Goal: Task Accomplishment & Management: Use online tool/utility

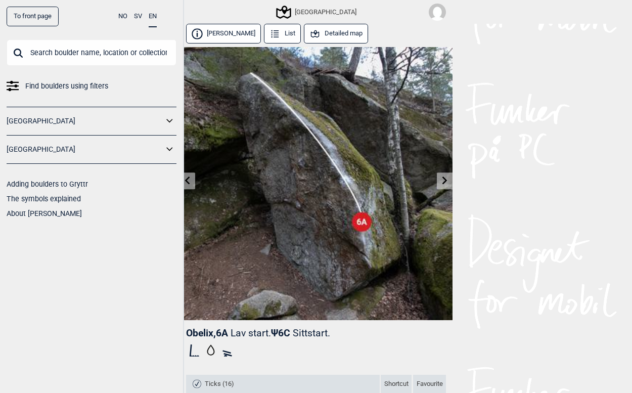
click at [441, 182] on icon at bounding box center [445, 181] width 8 height 8
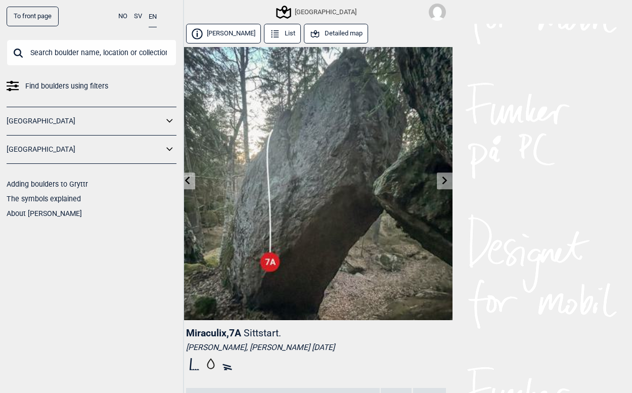
click at [441, 182] on icon at bounding box center [445, 181] width 8 height 8
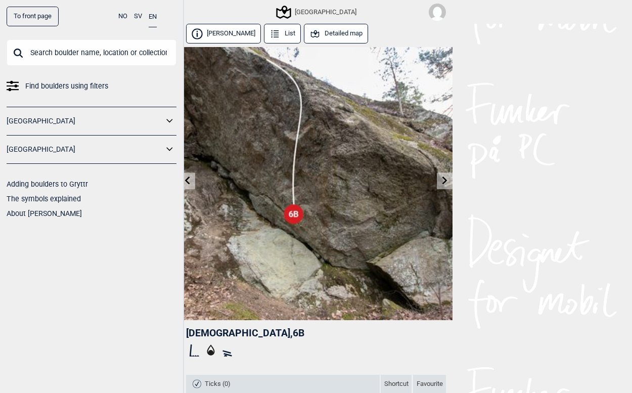
click at [190, 174] on link at bounding box center [188, 180] width 16 height 17
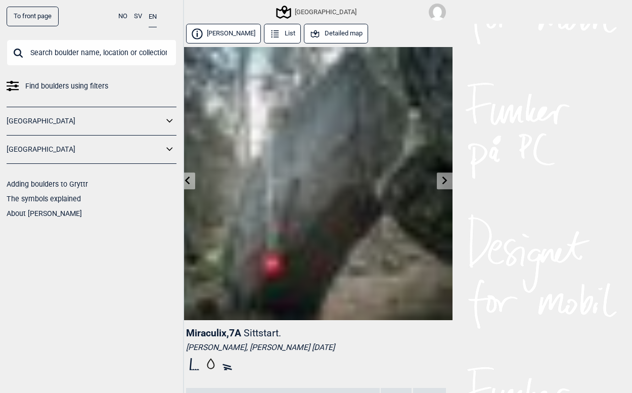
click at [190, 174] on link at bounding box center [188, 180] width 16 height 17
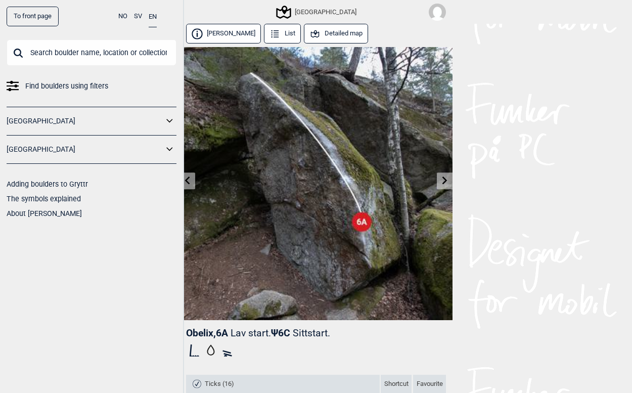
click at [190, 174] on link at bounding box center [188, 180] width 16 height 17
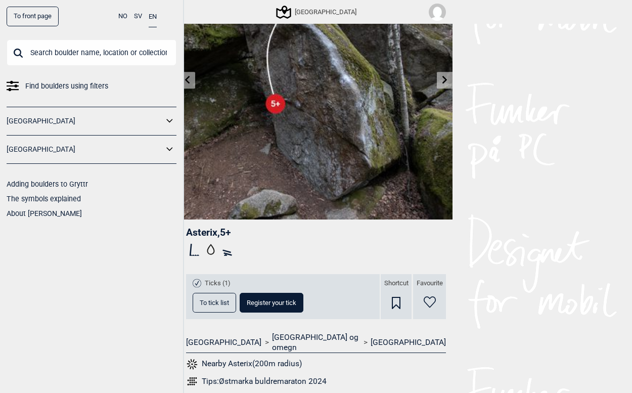
scroll to position [101, 0]
click at [451, 79] on link at bounding box center [445, 79] width 16 height 17
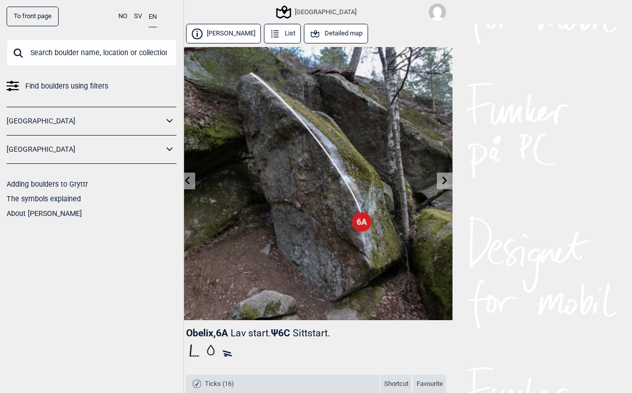
click at [445, 182] on icon at bounding box center [445, 181] width 5 height 8
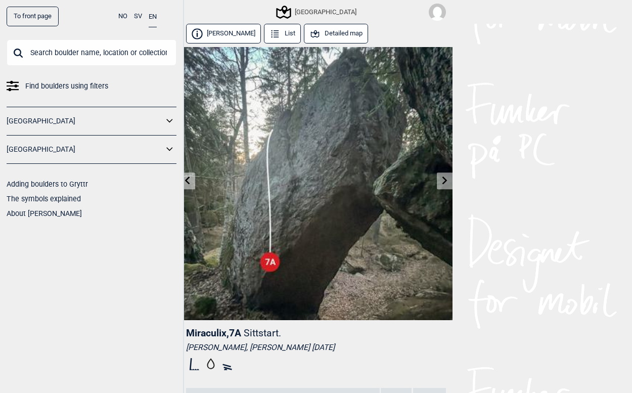
click at [445, 182] on icon at bounding box center [445, 181] width 5 height 8
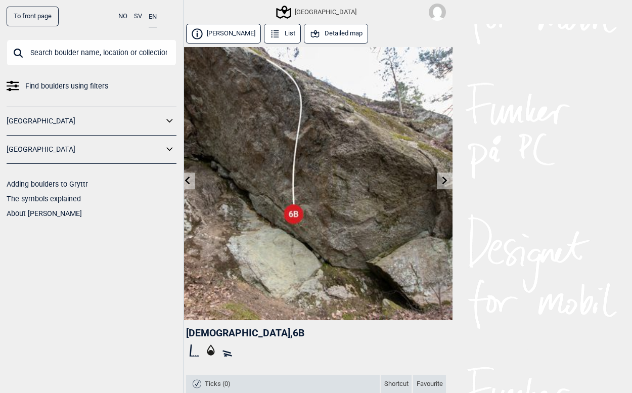
click at [445, 182] on icon at bounding box center [445, 181] width 5 height 8
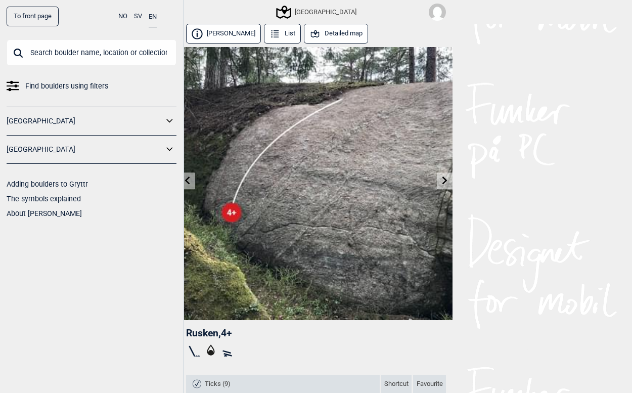
click at [445, 182] on icon at bounding box center [445, 181] width 5 height 8
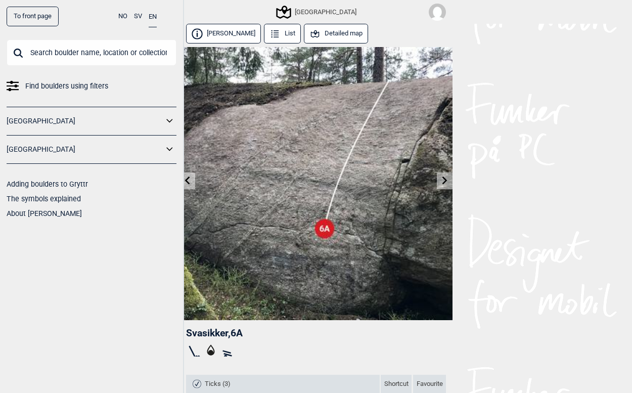
click at [445, 182] on icon at bounding box center [445, 181] width 5 height 8
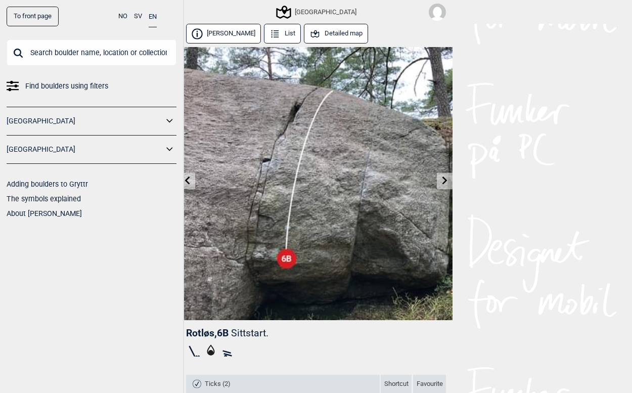
click at [445, 182] on icon at bounding box center [445, 181] width 5 height 8
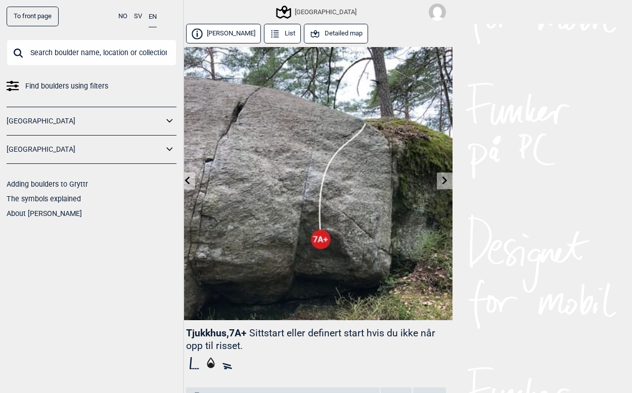
click at [188, 180] on icon at bounding box center [188, 181] width 8 height 8
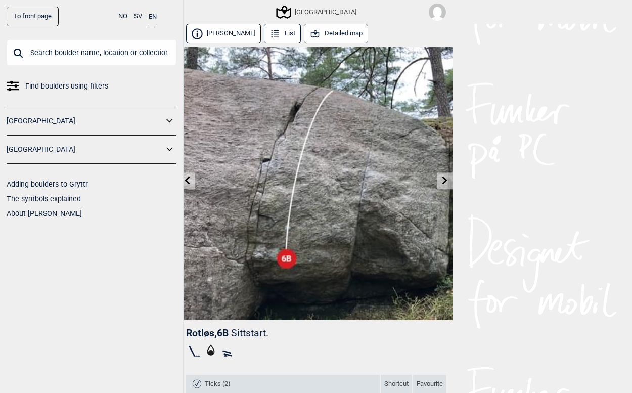
click at [188, 180] on icon at bounding box center [188, 181] width 8 height 8
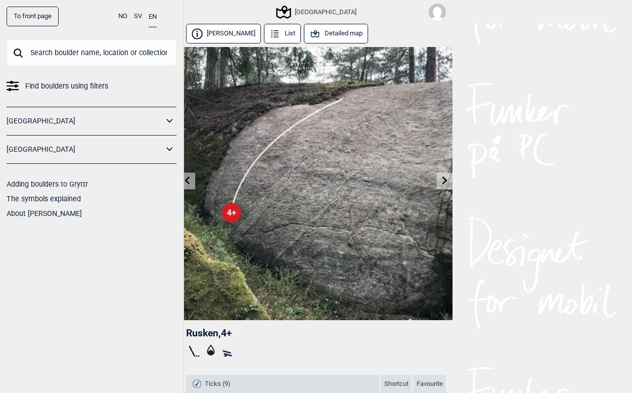
click at [188, 180] on icon at bounding box center [188, 181] width 8 height 8
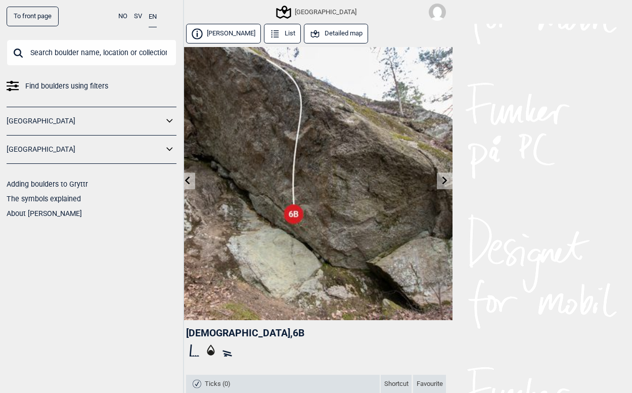
click at [188, 180] on icon at bounding box center [188, 181] width 8 height 8
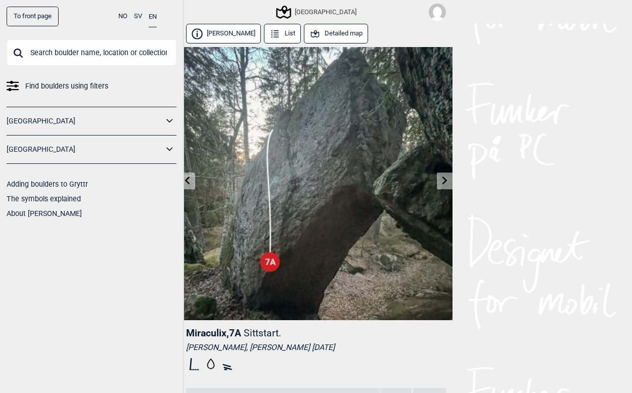
click at [188, 180] on icon at bounding box center [188, 181] width 8 height 8
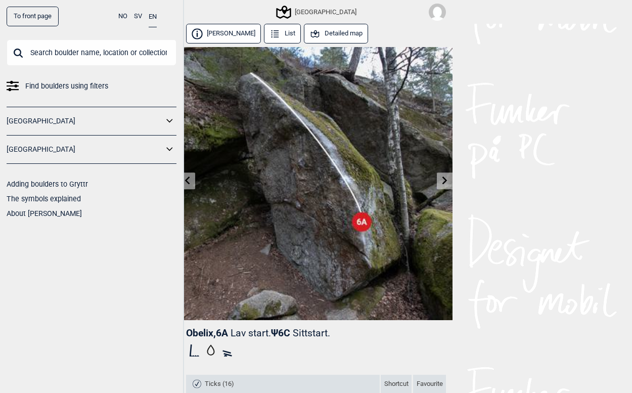
click at [188, 180] on icon at bounding box center [188, 181] width 8 height 8
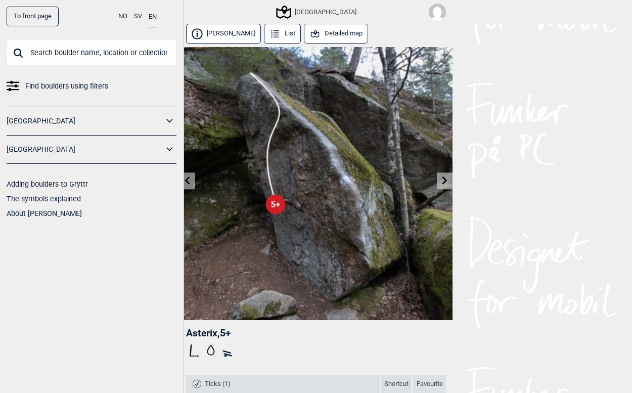
click at [188, 180] on icon at bounding box center [188, 181] width 8 height 8
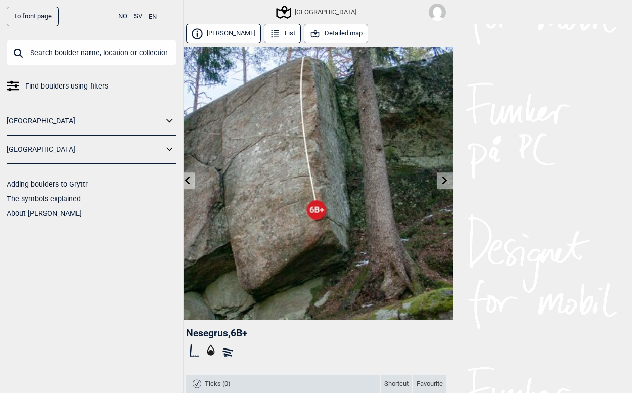
click at [188, 180] on icon at bounding box center [188, 181] width 8 height 8
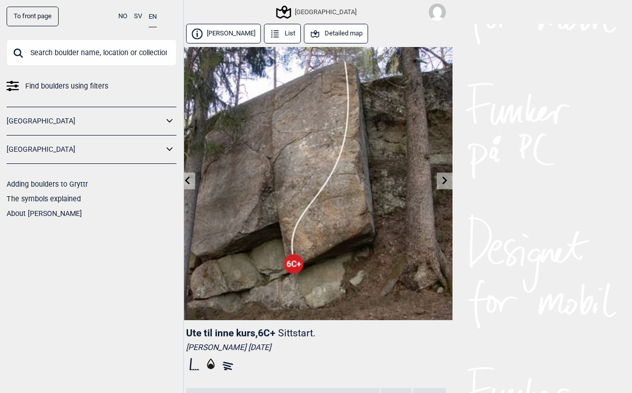
click at [188, 180] on icon at bounding box center [188, 181] width 8 height 8
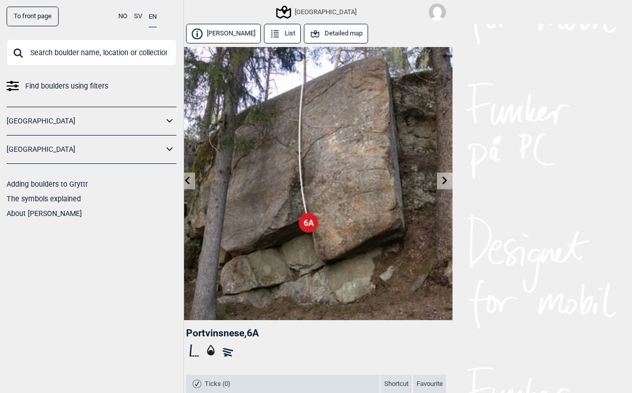
click at [188, 180] on icon at bounding box center [188, 181] width 8 height 8
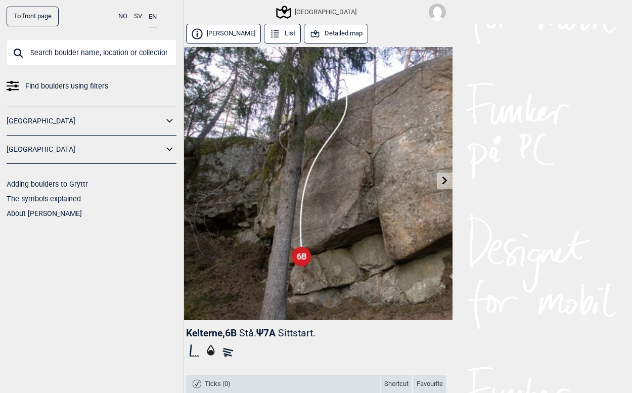
click at [188, 180] on img at bounding box center [316, 183] width 273 height 273
click at [451, 179] on link at bounding box center [445, 180] width 16 height 17
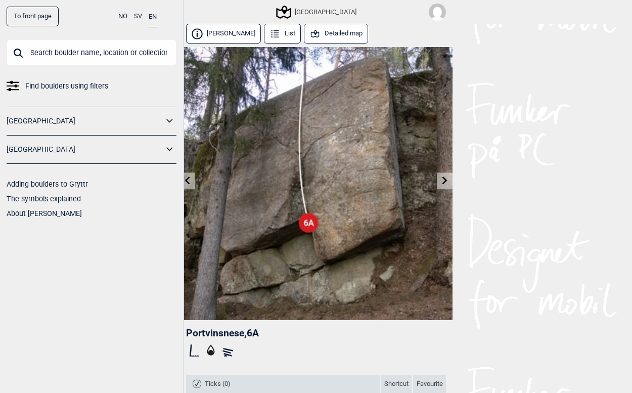
click at [451, 179] on link at bounding box center [445, 180] width 16 height 17
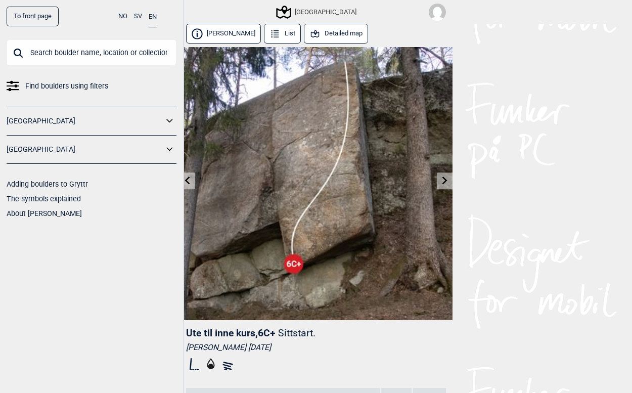
click at [451, 179] on link at bounding box center [445, 180] width 16 height 17
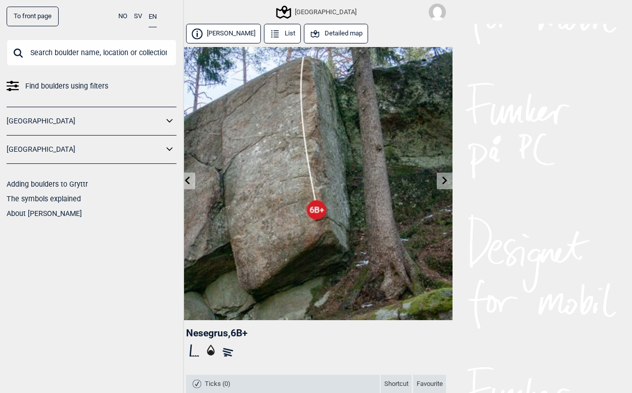
click at [451, 179] on link at bounding box center [445, 180] width 16 height 17
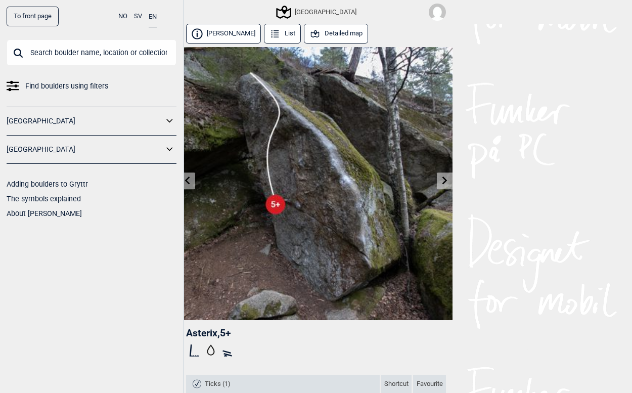
click at [187, 180] on icon at bounding box center [187, 181] width 5 height 8
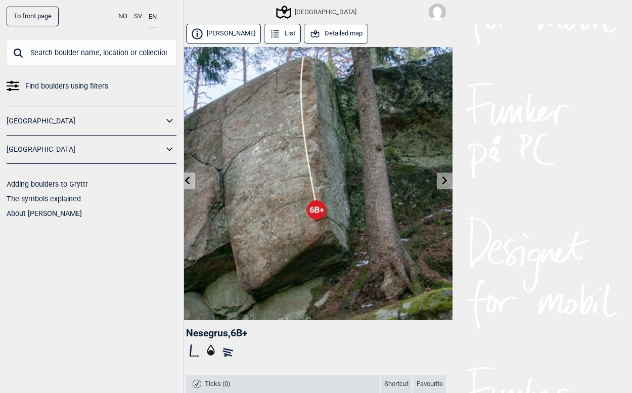
click at [187, 180] on icon at bounding box center [187, 181] width 5 height 8
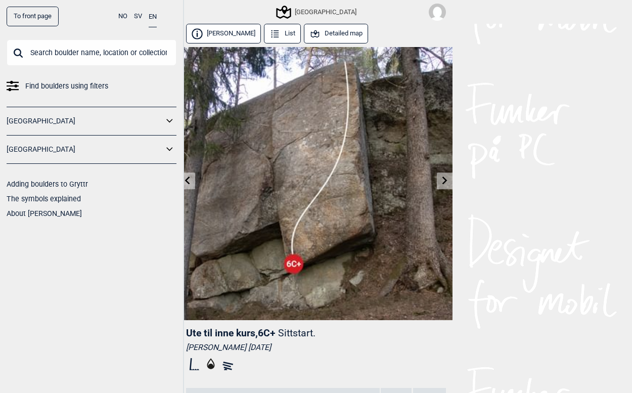
click at [319, 31] on button "Detailed map" at bounding box center [336, 34] width 64 height 20
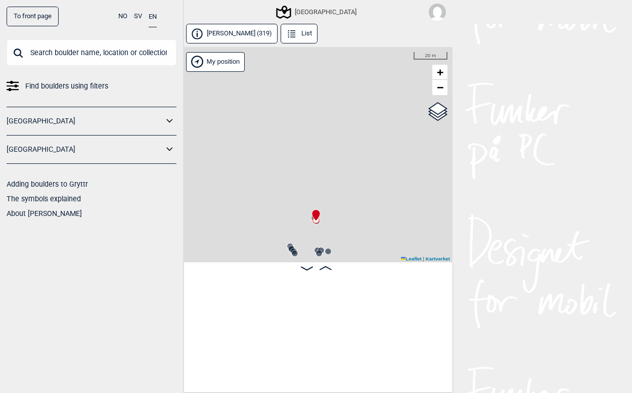
scroll to position [0, 256]
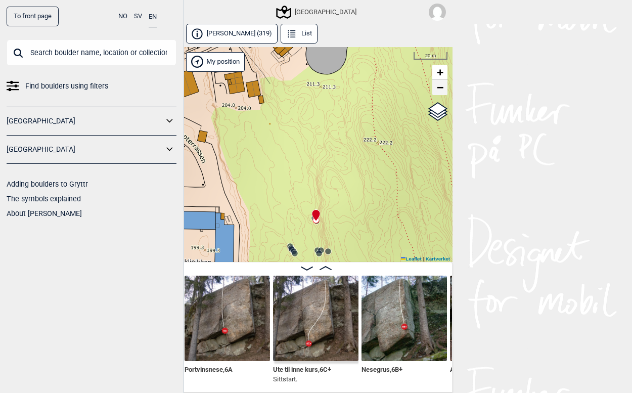
click at [441, 89] on span "−" at bounding box center [440, 87] width 7 height 13
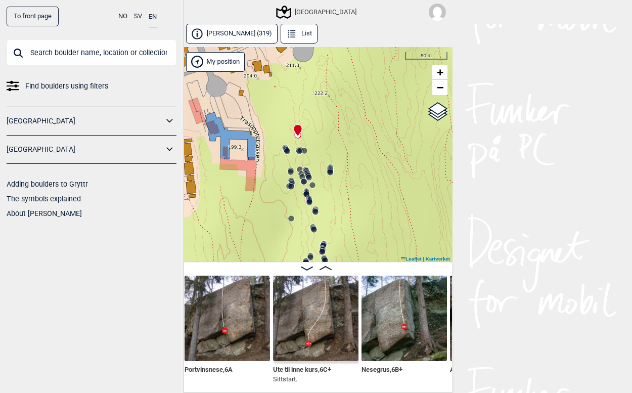
drag, startPoint x: 370, startPoint y: 234, endPoint x: 352, endPoint y: 148, distance: 87.4
click at [352, 148] on div "Speidersteinen Barnehageveggen Cowboyveggen Bølerveggen [GEOGRAPHIC_DATA]" at bounding box center [316, 154] width 273 height 215
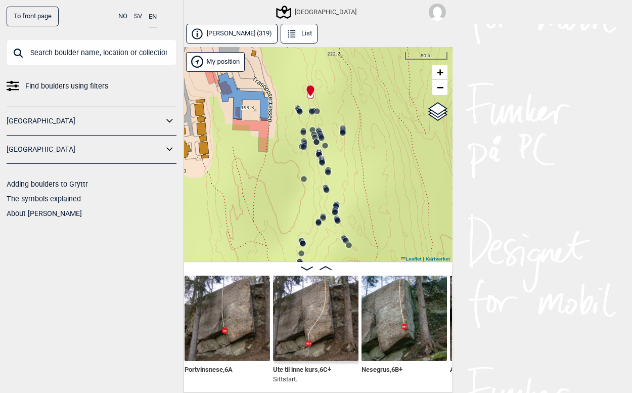
drag, startPoint x: 340, startPoint y: 140, endPoint x: 353, endPoint y: 101, distance: 41.4
click at [353, 101] on div "Speidersteinen Barnehageveggen Cowboyveggen Bølerveggen [GEOGRAPHIC_DATA]" at bounding box center [316, 154] width 273 height 215
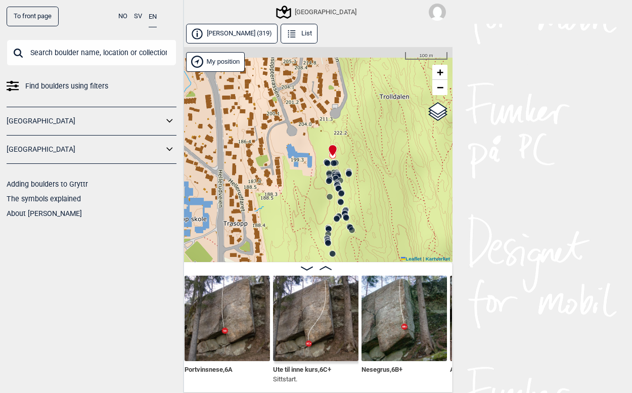
drag, startPoint x: 345, startPoint y: 147, endPoint x: 345, endPoint y: 212, distance: 65.2
click at [345, 212] on div "Speidersteinen Barnehageveggen Cowboyveggen Bølerveggen [GEOGRAPHIC_DATA]" at bounding box center [316, 154] width 273 height 215
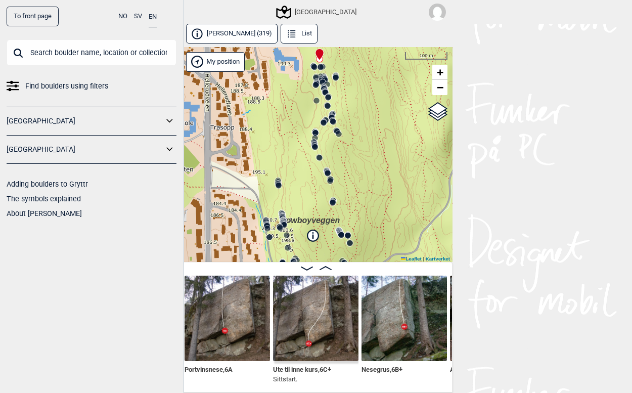
drag, startPoint x: 364, startPoint y: 233, endPoint x: 350, endPoint y: 128, distance: 105.1
click at [350, 128] on div "Speidersteinen Barnehageveggen Cowboyveggen Bølerveggen [GEOGRAPHIC_DATA]" at bounding box center [316, 154] width 273 height 215
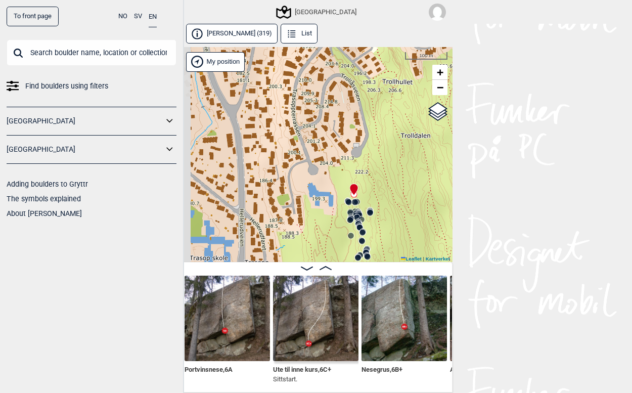
drag, startPoint x: 299, startPoint y: 105, endPoint x: 333, endPoint y: 240, distance: 139.4
click at [333, 240] on div "Speidersteinen Barnehageveggen Cowboyveggen Bølerveggen [GEOGRAPHIC_DATA]" at bounding box center [316, 154] width 273 height 215
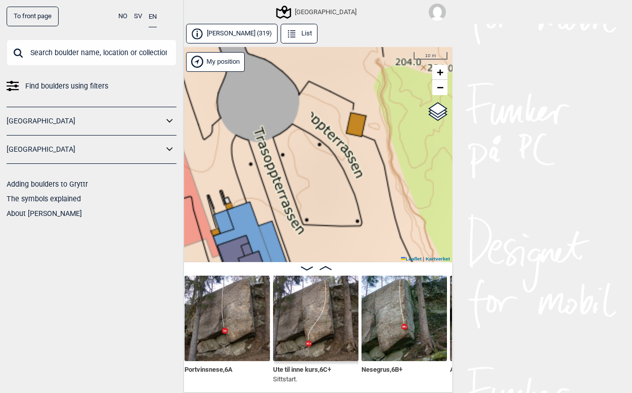
drag, startPoint x: 370, startPoint y: 217, endPoint x: 324, endPoint y: 84, distance: 140.9
click at [325, 86] on div "Speidersteinen Barnehageveggen Cowboyveggen Bølerveggen [GEOGRAPHIC_DATA]" at bounding box center [316, 154] width 273 height 215
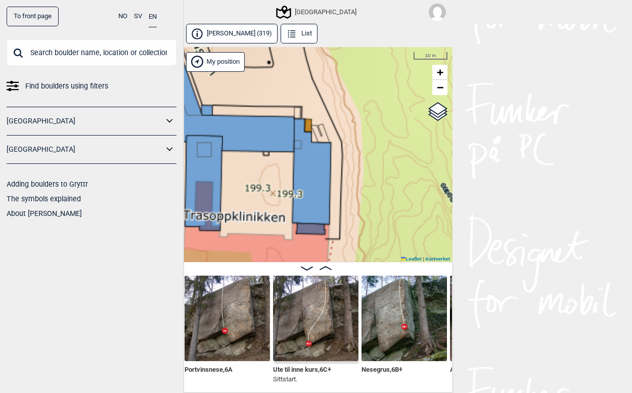
drag, startPoint x: 372, startPoint y: 233, endPoint x: 273, endPoint y: 60, distance: 199.6
click at [273, 60] on div "Speidersteinen Barnehageveggen Cowboyveggen Bølerveggen [GEOGRAPHIC_DATA]" at bounding box center [316, 154] width 273 height 215
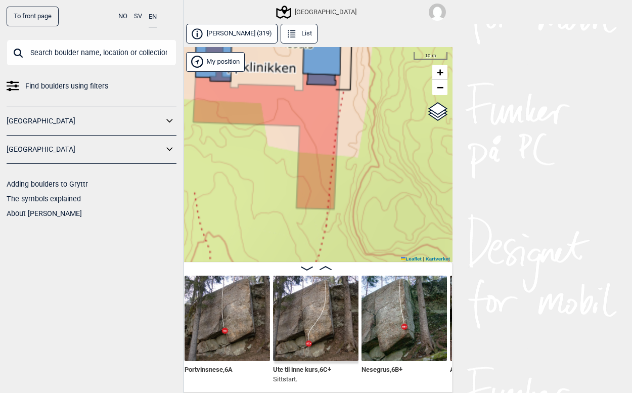
drag, startPoint x: 340, startPoint y: 206, endPoint x: 380, endPoint y: 75, distance: 137.4
click at [380, 75] on div "Speidersteinen Barnehageveggen Cowboyveggen Bølerveggen [GEOGRAPHIC_DATA]" at bounding box center [316, 154] width 273 height 215
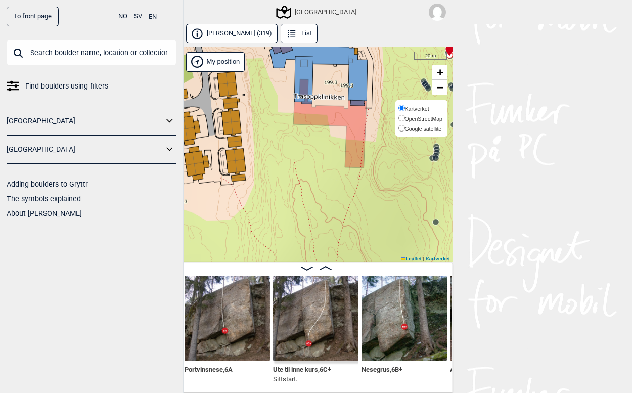
click at [408, 128] on span "Google satellite" at bounding box center [423, 129] width 37 height 6
click at [405, 128] on input "Google satellite" at bounding box center [402, 128] width 7 height 7
radio input "true"
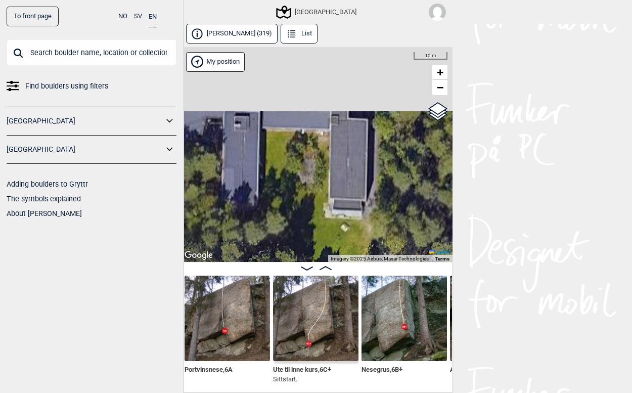
drag, startPoint x: 353, startPoint y: 93, endPoint x: 384, endPoint y: 282, distance: 191.7
click at [384, 282] on div "[PERSON_NAME] (319) List Speidersteinen Barnehageveggen Cowboyveggen Bølervegge…" at bounding box center [316, 208] width 273 height 369
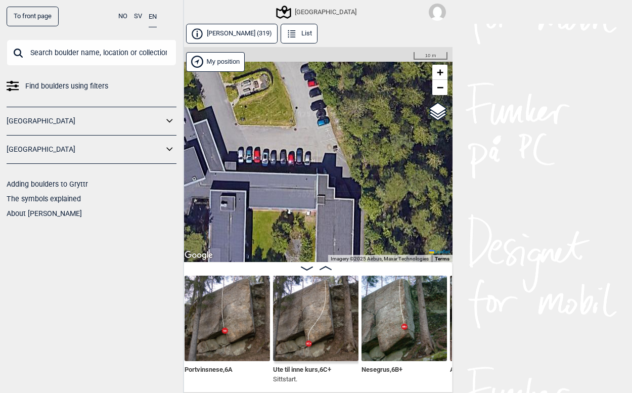
drag, startPoint x: 332, startPoint y: 116, endPoint x: 307, endPoint y: 212, distance: 99.4
click at [307, 212] on div "Speidersteinen Barnehageveggen Cowboyveggen Bølerveggen [GEOGRAPHIC_DATA]" at bounding box center [316, 154] width 273 height 215
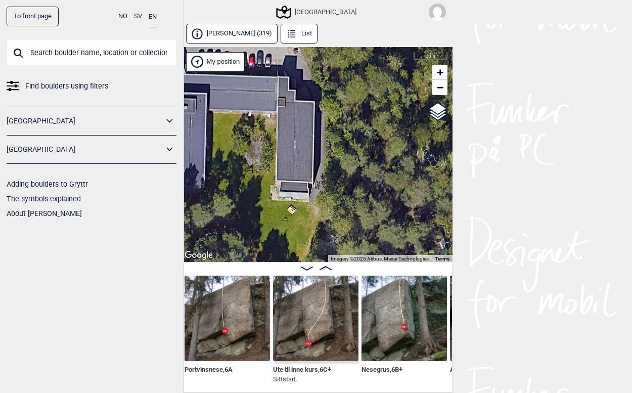
drag, startPoint x: 351, startPoint y: 225, endPoint x: 323, endPoint y: 86, distance: 141.5
click at [323, 86] on div "Speidersteinen Barnehageveggen Cowboyveggen Bølerveggen [GEOGRAPHIC_DATA]" at bounding box center [316, 154] width 273 height 215
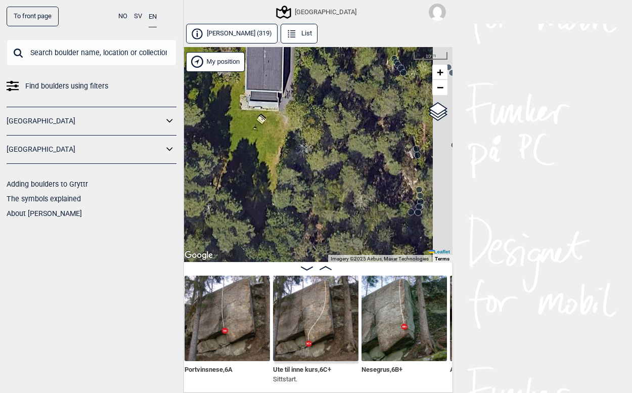
drag, startPoint x: 342, startPoint y: 203, endPoint x: 304, endPoint y: 92, distance: 117.6
click at [304, 92] on div "Speidersteinen Barnehageveggen Cowboyveggen Bølerveggen [GEOGRAPHIC_DATA]" at bounding box center [316, 154] width 273 height 215
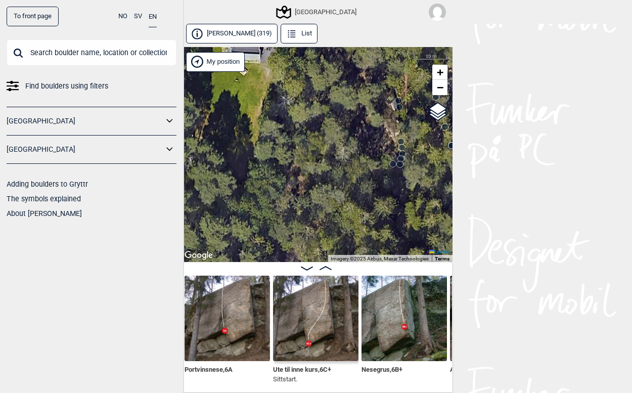
drag, startPoint x: 312, startPoint y: 171, endPoint x: 286, endPoint y: 95, distance: 80.5
click at [286, 95] on div "Speidersteinen Barnehageveggen Cowboyveggen Bølerveggen [GEOGRAPHIC_DATA]" at bounding box center [316, 154] width 273 height 215
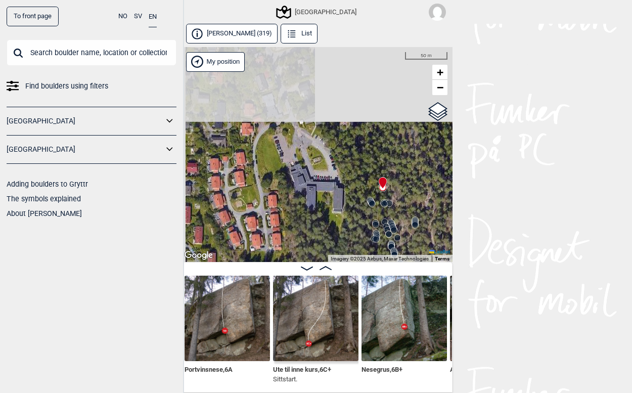
drag, startPoint x: 336, startPoint y: 194, endPoint x: 382, endPoint y: 232, distance: 58.9
click at [382, 232] on div "Speidersteinen Barnehageveggen Cowboyveggen Bølerveggen [GEOGRAPHIC_DATA]" at bounding box center [316, 154] width 273 height 215
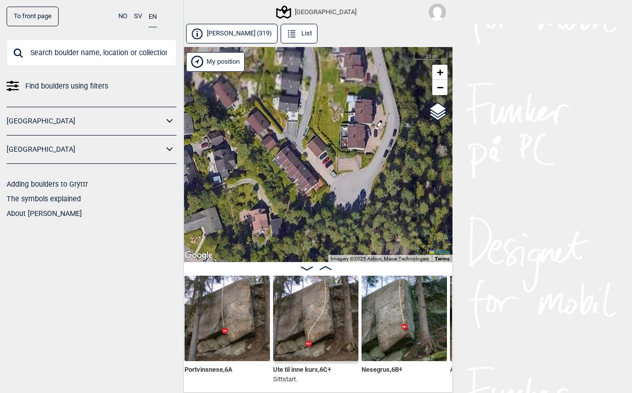
drag, startPoint x: 393, startPoint y: 127, endPoint x: 356, endPoint y: 227, distance: 106.3
click at [357, 227] on div "Speidersteinen Barnehageveggen Cowboyveggen Bølerveggen [GEOGRAPHIC_DATA]" at bounding box center [316, 154] width 273 height 215
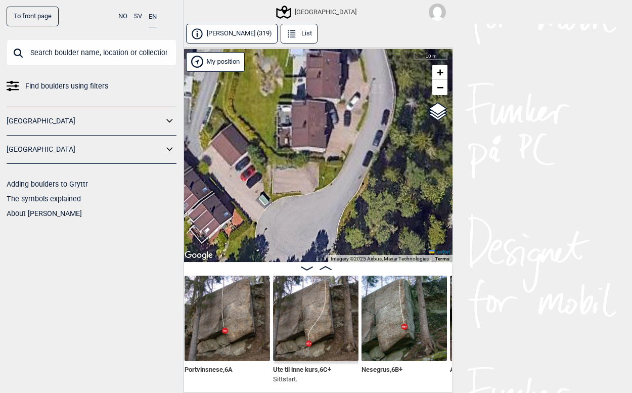
drag, startPoint x: 397, startPoint y: 143, endPoint x: 329, endPoint y: 255, distance: 131.4
click at [329, 255] on div "Speidersteinen Barnehageveggen Cowboyveggen Bølerveggen [GEOGRAPHIC_DATA]" at bounding box center [316, 154] width 273 height 215
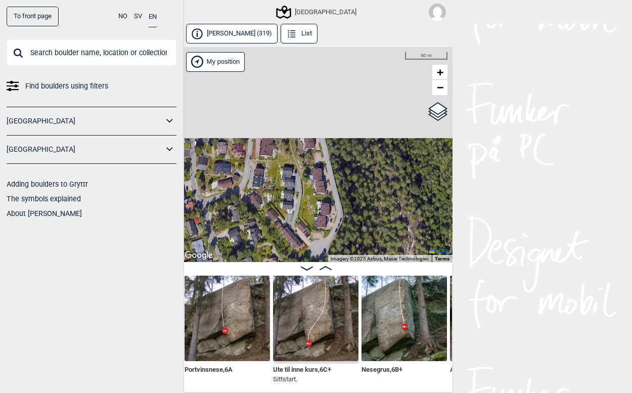
drag, startPoint x: 327, startPoint y: 177, endPoint x: 297, endPoint y: 251, distance: 79.6
click at [297, 251] on div "Speidersteinen Barnehageveggen Cowboyveggen Bølerveggen [GEOGRAPHIC_DATA]" at bounding box center [316, 154] width 273 height 215
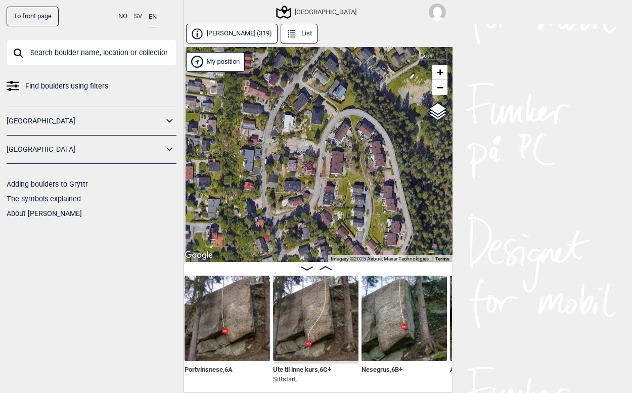
drag, startPoint x: 250, startPoint y: 207, endPoint x: 331, endPoint y: 230, distance: 84.2
click at [330, 230] on div "Speidersteinen Barnehageveggen Cowboyveggen Bølerveggen [GEOGRAPHIC_DATA]" at bounding box center [316, 154] width 273 height 215
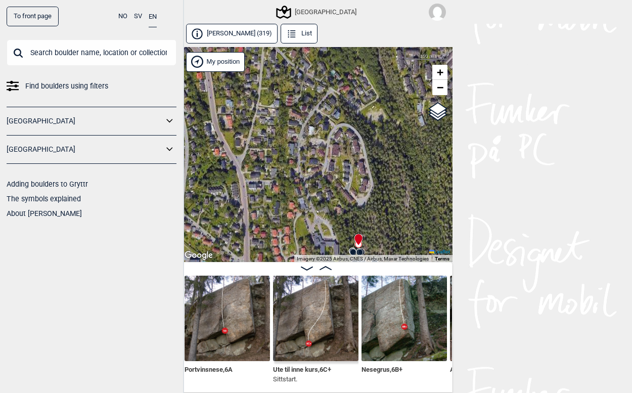
drag, startPoint x: 252, startPoint y: 240, endPoint x: 250, endPoint y: 155, distance: 84.5
click at [250, 155] on div "Speidersteinen Barnehageveggen Cowboyveggen Bølerveggen [GEOGRAPHIC_DATA]" at bounding box center [316, 154] width 273 height 215
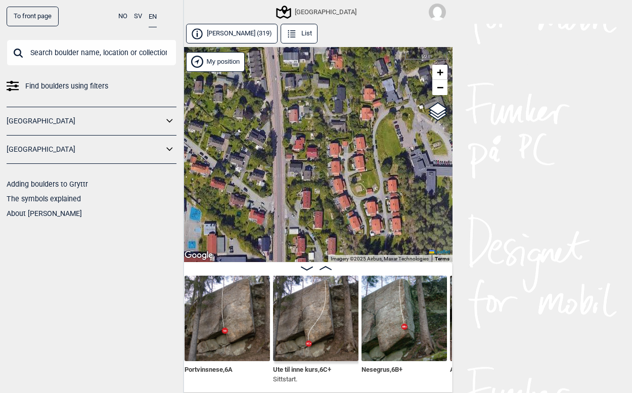
drag, startPoint x: 389, startPoint y: 185, endPoint x: 361, endPoint y: 71, distance: 117.8
click at [361, 71] on div "Speidersteinen Barnehageveggen Cowboyveggen Bølerveggen [GEOGRAPHIC_DATA]" at bounding box center [316, 154] width 273 height 215
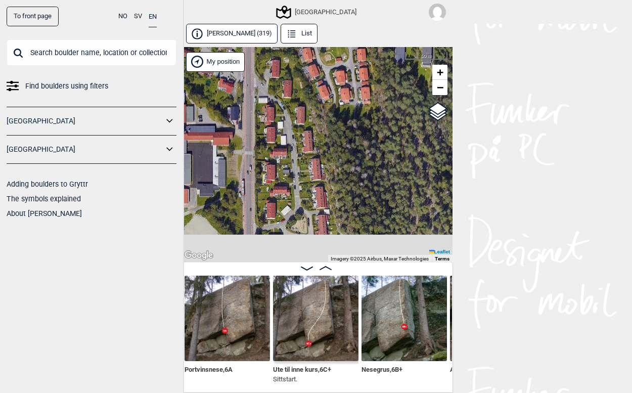
drag, startPoint x: 367, startPoint y: 167, endPoint x: 341, endPoint y: 28, distance: 141.9
click at [341, 28] on div "[PERSON_NAME] (319) List Speidersteinen Barnehageveggen Cowboyveggen Bølervegge…" at bounding box center [316, 208] width 273 height 369
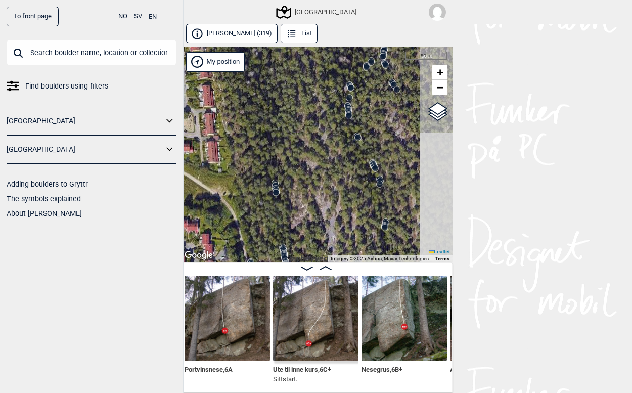
drag, startPoint x: 371, startPoint y: 176, endPoint x: 263, endPoint y: 97, distance: 133.5
click at [263, 97] on div "Speidersteinen Barnehageveggen Cowboyveggen Bølerveggen [GEOGRAPHIC_DATA]" at bounding box center [316, 154] width 273 height 215
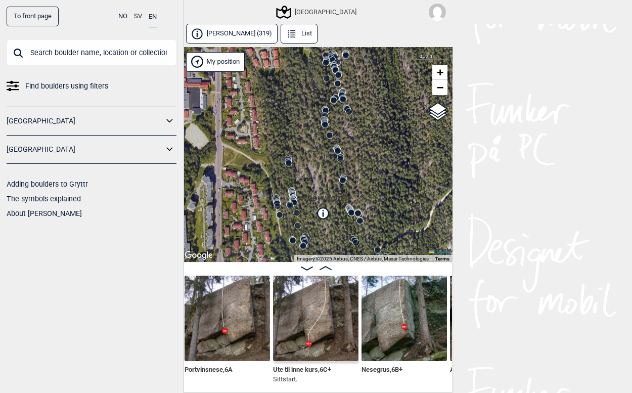
drag, startPoint x: 311, startPoint y: 137, endPoint x: 317, endPoint y: 116, distance: 21.1
click at [317, 116] on div "Speidersteinen Barnehageveggen Cowboyveggen Bølerveggen [GEOGRAPHIC_DATA]" at bounding box center [316, 154] width 273 height 215
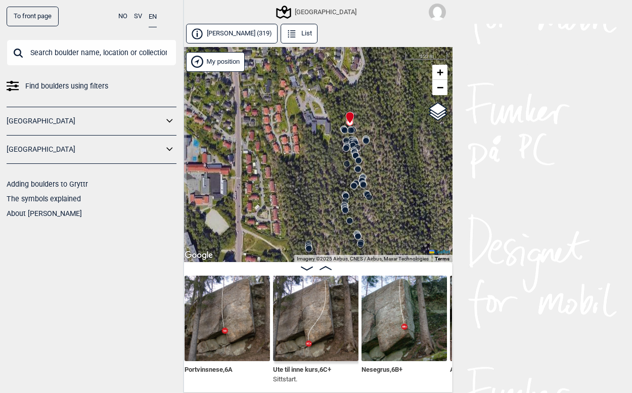
drag, startPoint x: 292, startPoint y: 182, endPoint x: 314, endPoint y: 299, distance: 119.3
click at [314, 299] on div "[PERSON_NAME] (319) List Speidersteinen Barnehageveggen Cowboyveggen Bølervegge…" at bounding box center [316, 208] width 273 height 369
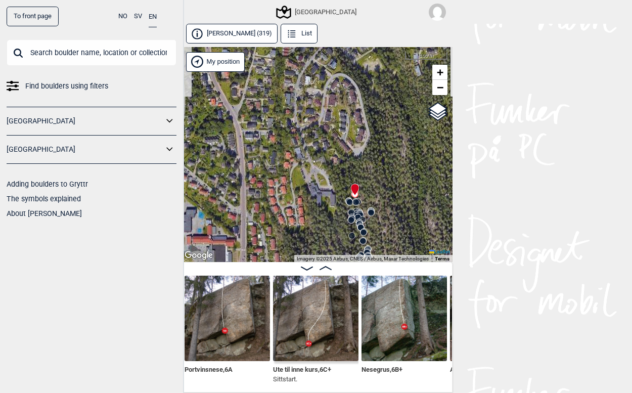
drag, startPoint x: 341, startPoint y: 154, endPoint x: 347, endPoint y: 234, distance: 80.7
click at [347, 234] on div "Speidersteinen Barnehageveggen Cowboyveggen Bølerveggen [GEOGRAPHIC_DATA]" at bounding box center [316, 154] width 273 height 215
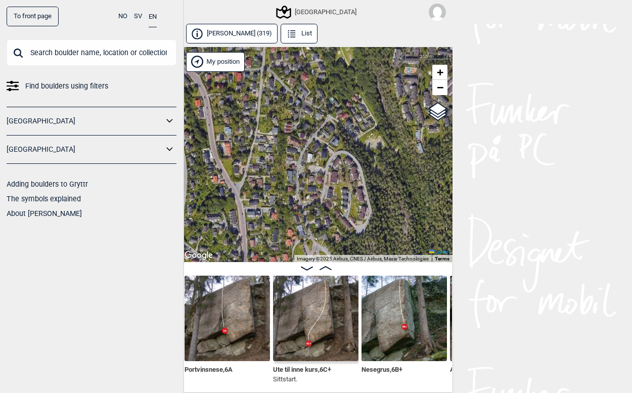
drag, startPoint x: 325, startPoint y: 147, endPoint x: 329, endPoint y: 220, distance: 72.9
click at [327, 221] on div "Speidersteinen Barnehageveggen Cowboyveggen Bølerveggen [GEOGRAPHIC_DATA]" at bounding box center [316, 154] width 273 height 215
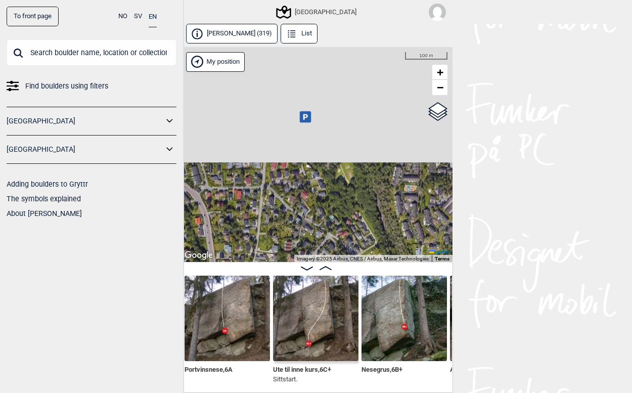
drag, startPoint x: 299, startPoint y: 113, endPoint x: 298, endPoint y: 223, distance: 109.8
click at [298, 223] on div "Speidersteinen Barnehageveggen Cowboyveggen Bølerveggen [GEOGRAPHIC_DATA]" at bounding box center [316, 154] width 273 height 215
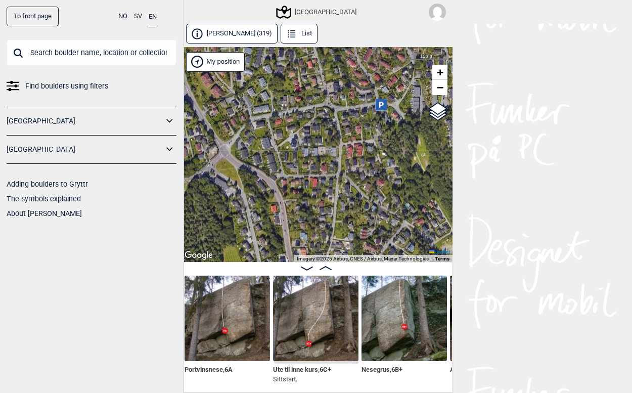
drag, startPoint x: 220, startPoint y: 170, endPoint x: 314, endPoint y: 149, distance: 96.6
click at [314, 149] on div "Speidersteinen Barnehageveggen Cowboyveggen Bølerveggen [GEOGRAPHIC_DATA]" at bounding box center [316, 154] width 273 height 215
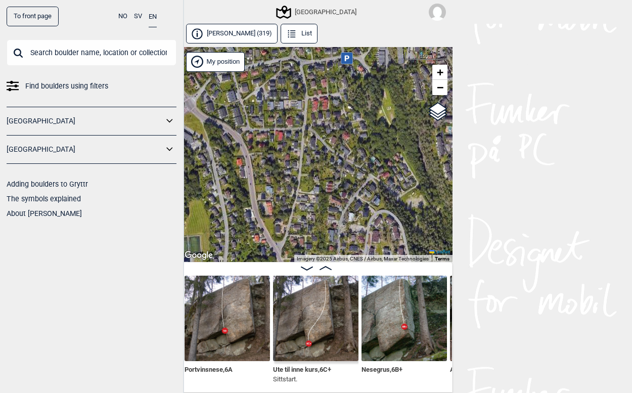
drag, startPoint x: 368, startPoint y: 210, endPoint x: 290, endPoint y: 162, distance: 91.1
click at [290, 162] on div "Speidersteinen Barnehageveggen Cowboyveggen Bølerveggen [GEOGRAPHIC_DATA]" at bounding box center [316, 154] width 273 height 215
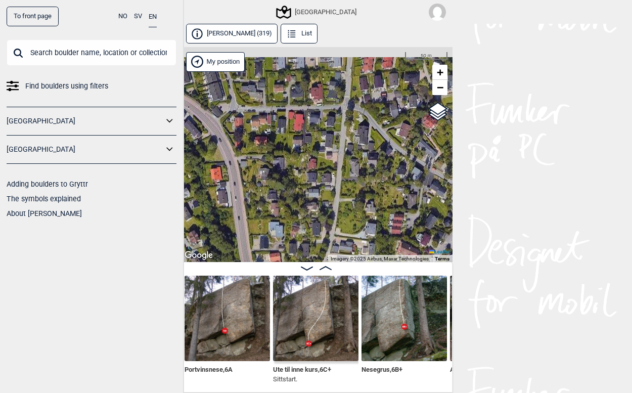
drag, startPoint x: 217, startPoint y: 123, endPoint x: 264, endPoint y: 188, distance: 79.3
click at [264, 188] on div "Speidersteinen Barnehageveggen Cowboyveggen Bølerveggen [GEOGRAPHIC_DATA]" at bounding box center [316, 154] width 273 height 215
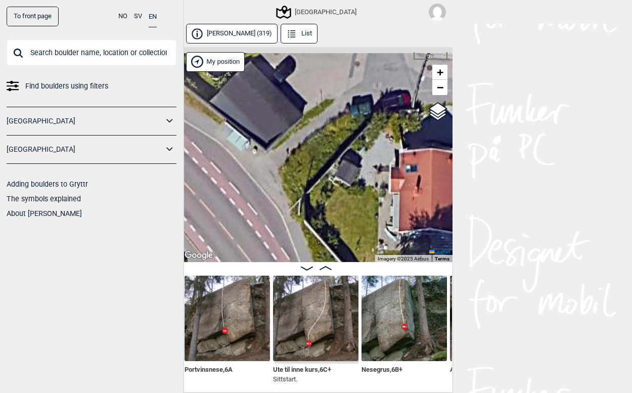
drag, startPoint x: 232, startPoint y: 125, endPoint x: 330, endPoint y: 151, distance: 101.1
click at [328, 153] on div "Speidersteinen Barnehageveggen Cowboyveggen Bølerveggen [GEOGRAPHIC_DATA]" at bounding box center [316, 154] width 273 height 215
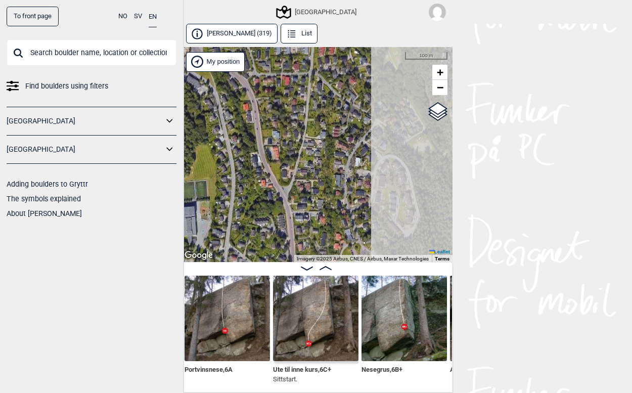
drag, startPoint x: 365, startPoint y: 211, endPoint x: 271, endPoint y: 105, distance: 141.9
click at [271, 105] on div "Speidersteinen Barnehageveggen Cowboyveggen Bølerveggen [GEOGRAPHIC_DATA]" at bounding box center [316, 154] width 273 height 215
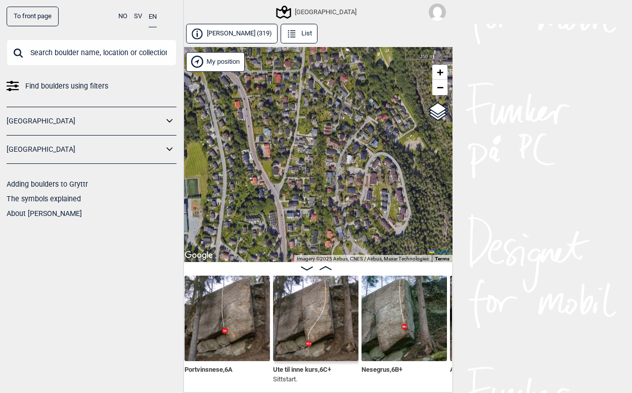
drag, startPoint x: 355, startPoint y: 119, endPoint x: 354, endPoint y: 128, distance: 8.6
click at [354, 128] on div "Speidersteinen Barnehageveggen Cowboyveggen Bølerveggen [GEOGRAPHIC_DATA]" at bounding box center [316, 154] width 273 height 215
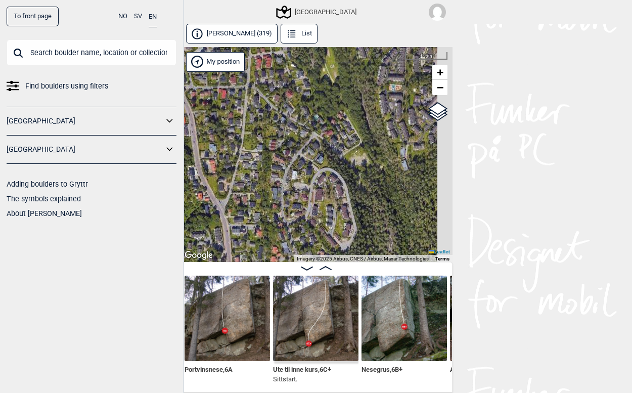
drag, startPoint x: 418, startPoint y: 157, endPoint x: 334, endPoint y: 168, distance: 85.2
click at [337, 169] on div "Speidersteinen Barnehageveggen Cowboyveggen Bølerveggen [GEOGRAPHIC_DATA]" at bounding box center [316, 154] width 273 height 215
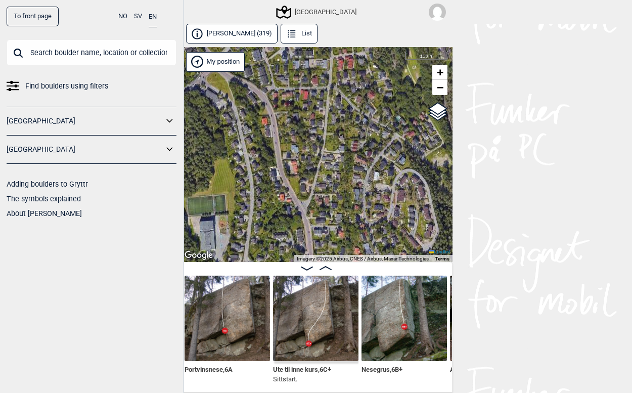
drag, startPoint x: 340, startPoint y: 167, endPoint x: 453, endPoint y: 171, distance: 113.4
click at [453, 171] on div "To front page NO SV EN Find boulders using filters [GEOGRAPHIC_DATA] [GEOGRAPHI…" at bounding box center [316, 196] width 632 height 393
click at [330, 120] on div "Speidersteinen Barnehageveggen Cowboyveggen Bølerveggen [GEOGRAPHIC_DATA]" at bounding box center [316, 154] width 273 height 215
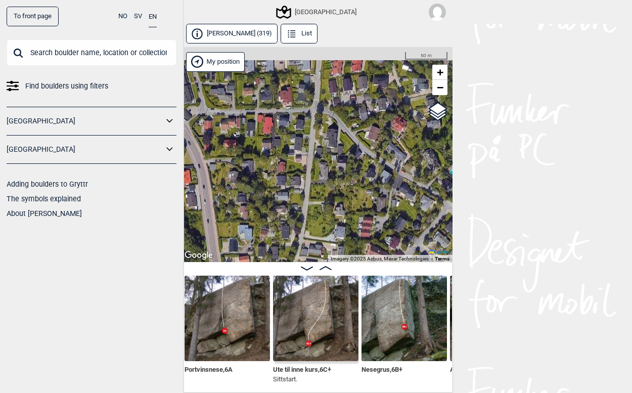
drag, startPoint x: 340, startPoint y: 98, endPoint x: 312, endPoint y: 168, distance: 76.3
click at [313, 168] on div "Speidersteinen Barnehageveggen Cowboyveggen Bølerveggen [GEOGRAPHIC_DATA]" at bounding box center [316, 154] width 273 height 215
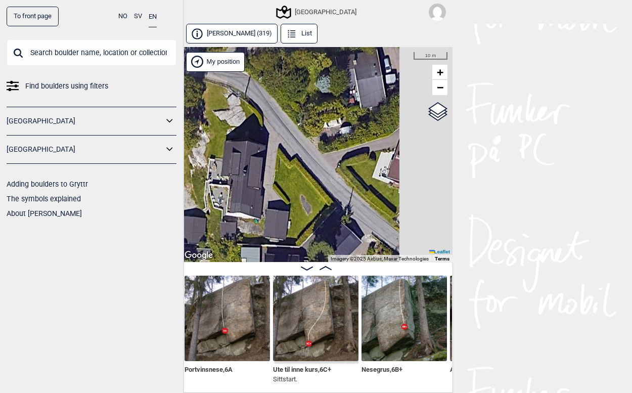
drag, startPoint x: 386, startPoint y: 158, endPoint x: 284, endPoint y: 157, distance: 102.7
click at [284, 157] on div "Speidersteinen Barnehageveggen Cowboyveggen Bølerveggen [GEOGRAPHIC_DATA]" at bounding box center [316, 154] width 273 height 215
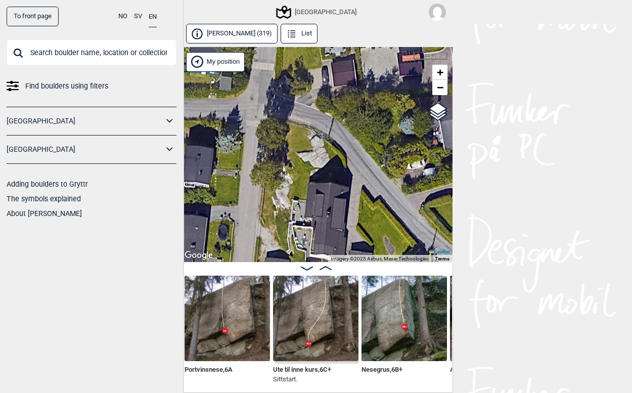
drag, startPoint x: 261, startPoint y: 123, endPoint x: 357, endPoint y: 162, distance: 103.0
click at [352, 162] on div "Speidersteinen Barnehageveggen Cowboyveggen Bølerveggen [GEOGRAPHIC_DATA]" at bounding box center [316, 154] width 273 height 215
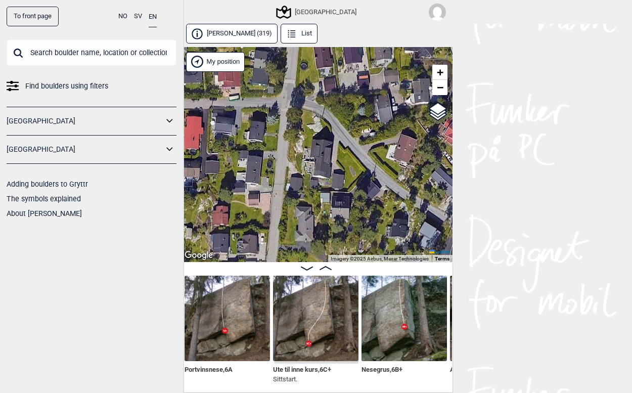
drag, startPoint x: 340, startPoint y: 211, endPoint x: 315, endPoint y: 139, distance: 77.1
click at [315, 139] on div "Speidersteinen Barnehageveggen Cowboyveggen Bølerveggen [GEOGRAPHIC_DATA]" at bounding box center [316, 154] width 273 height 215
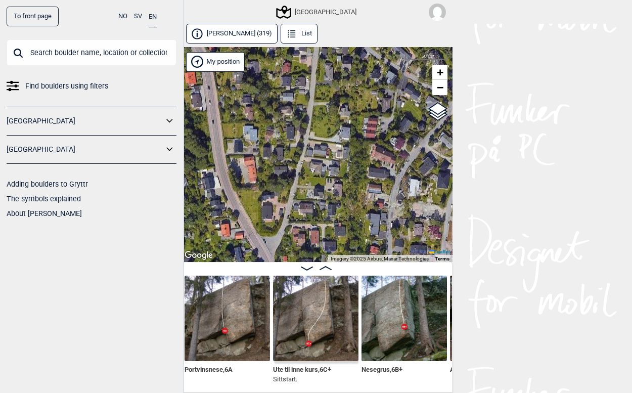
drag, startPoint x: 316, startPoint y: 207, endPoint x: 339, endPoint y: 114, distance: 95.6
click at [339, 114] on div "Speidersteinen Barnehageveggen Cowboyveggen Bølerveggen [GEOGRAPHIC_DATA]" at bounding box center [316, 154] width 273 height 215
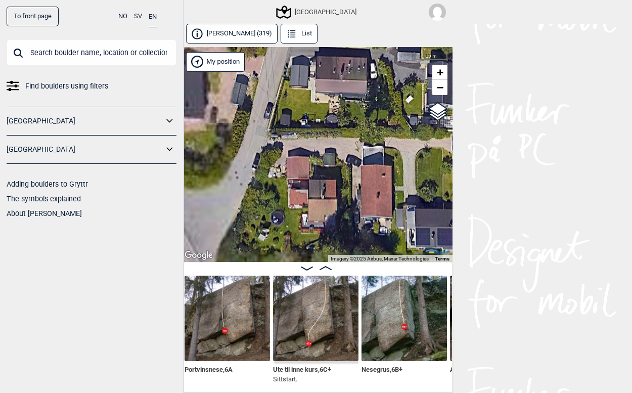
drag, startPoint x: 244, startPoint y: 194, endPoint x: 325, endPoint y: 97, distance: 126.1
click at [323, 98] on div "Speidersteinen Barnehageveggen Cowboyveggen Bølerveggen [GEOGRAPHIC_DATA]" at bounding box center [316, 154] width 273 height 215
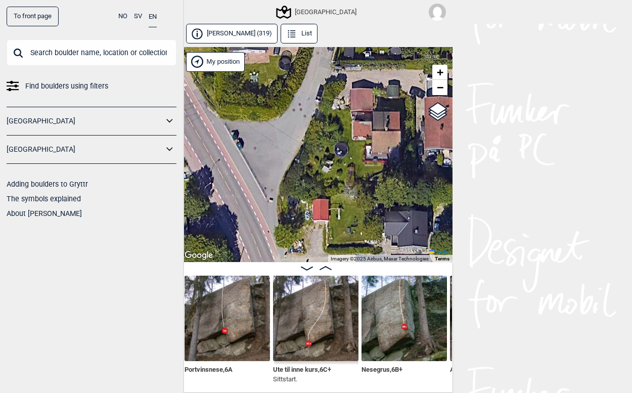
drag, startPoint x: 306, startPoint y: 173, endPoint x: 326, endPoint y: 120, distance: 57.5
click at [326, 120] on div "Speidersteinen Barnehageveggen Cowboyveggen Bølerveggen [GEOGRAPHIC_DATA]" at bounding box center [316, 154] width 273 height 215
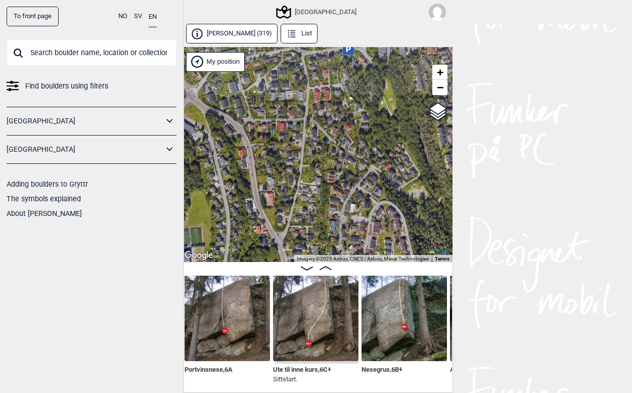
drag, startPoint x: 305, startPoint y: 101, endPoint x: 313, endPoint y: 199, distance: 98.5
click at [308, 197] on div "Speidersteinen Barnehageveggen Cowboyveggen Bølerveggen [GEOGRAPHIC_DATA]" at bounding box center [316, 154] width 273 height 215
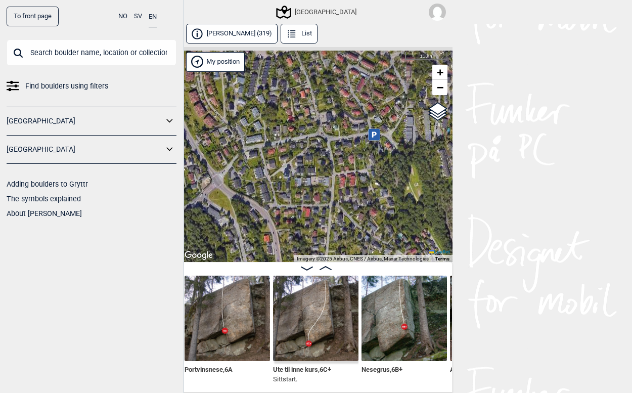
drag, startPoint x: 304, startPoint y: 117, endPoint x: 327, endPoint y: 193, distance: 79.6
click at [327, 193] on div "Speidersteinen Barnehageveggen Cowboyveggen Bølerveggen [GEOGRAPHIC_DATA]" at bounding box center [316, 154] width 273 height 215
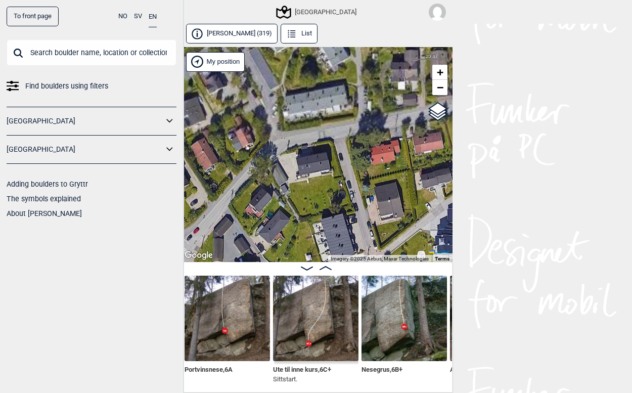
drag, startPoint x: 358, startPoint y: 118, endPoint x: 287, endPoint y: 207, distance: 113.7
click at [287, 207] on div "Speidersteinen Barnehageveggen Cowboyveggen Bølerveggen [GEOGRAPHIC_DATA]" at bounding box center [316, 154] width 273 height 215
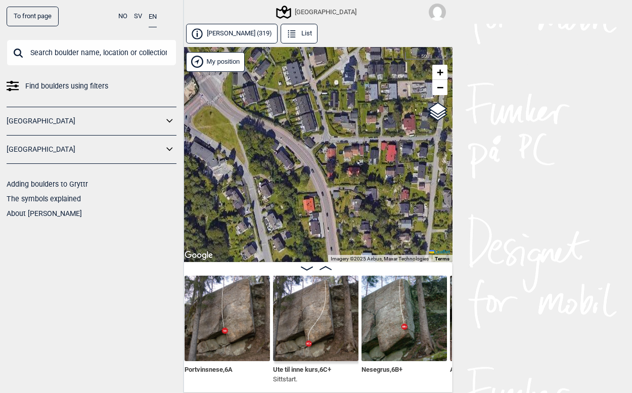
drag, startPoint x: 371, startPoint y: 233, endPoint x: 317, endPoint y: 95, distance: 148.8
click at [317, 95] on div "Speidersteinen Barnehageveggen Cowboyveggen Bølerveggen [GEOGRAPHIC_DATA]" at bounding box center [316, 154] width 273 height 215
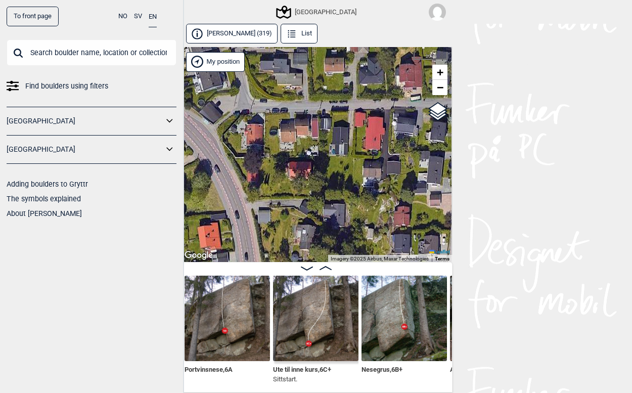
drag, startPoint x: 397, startPoint y: 155, endPoint x: 330, endPoint y: 132, distance: 70.9
click at [330, 132] on div "Speidersteinen Barnehageveggen Cowboyveggen Bølerveggen [GEOGRAPHIC_DATA]" at bounding box center [316, 154] width 273 height 215
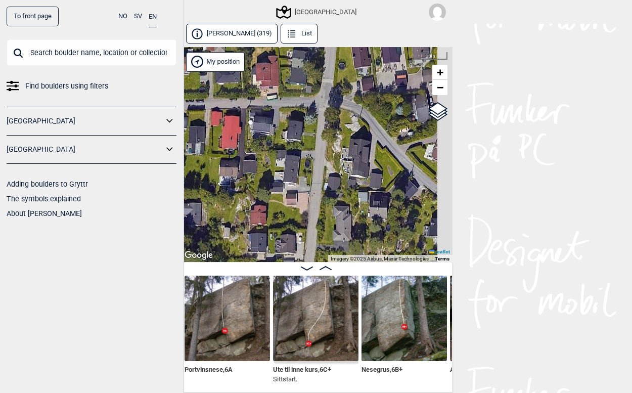
drag, startPoint x: 429, startPoint y: 172, endPoint x: 296, endPoint y: 173, distance: 133.0
click at [296, 173] on div "Speidersteinen Barnehageveggen Cowboyveggen Bølerveggen [GEOGRAPHIC_DATA]" at bounding box center [316, 154] width 273 height 215
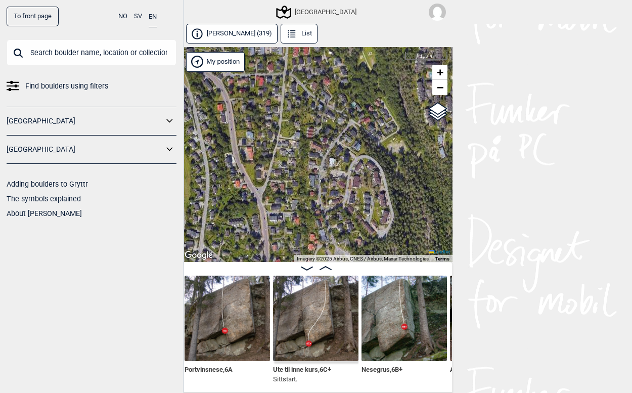
drag, startPoint x: 333, startPoint y: 214, endPoint x: 296, endPoint y: 120, distance: 100.6
click at [296, 120] on div "Speidersteinen Barnehageveggen Cowboyveggen Bølerveggen [GEOGRAPHIC_DATA]" at bounding box center [316, 154] width 273 height 215
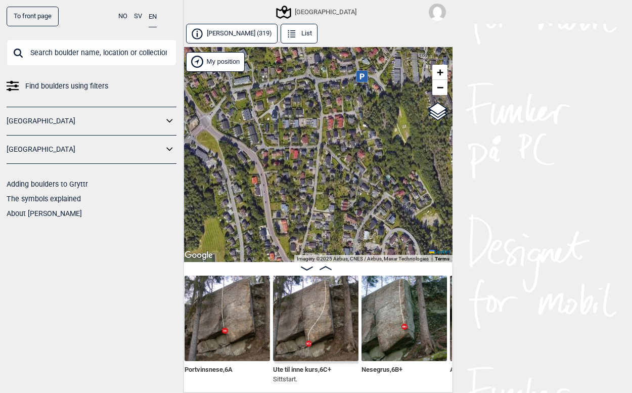
drag, startPoint x: 290, startPoint y: 124, endPoint x: 326, endPoint y: 202, distance: 85.3
click at [326, 202] on div "Speidersteinen Barnehageveggen Cowboyveggen Bølerveggen [GEOGRAPHIC_DATA]" at bounding box center [316, 154] width 273 height 215
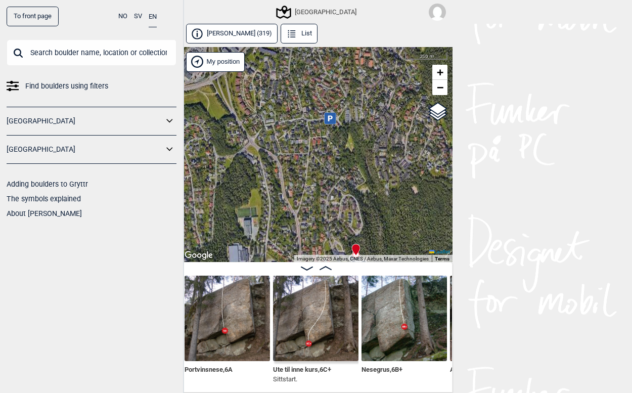
drag, startPoint x: 356, startPoint y: 161, endPoint x: 326, endPoint y: 194, distance: 44.0
click at [326, 194] on div "Speidersteinen Barnehageveggen Cowboyveggen Bølerveggen [GEOGRAPHIC_DATA]" at bounding box center [316, 154] width 273 height 215
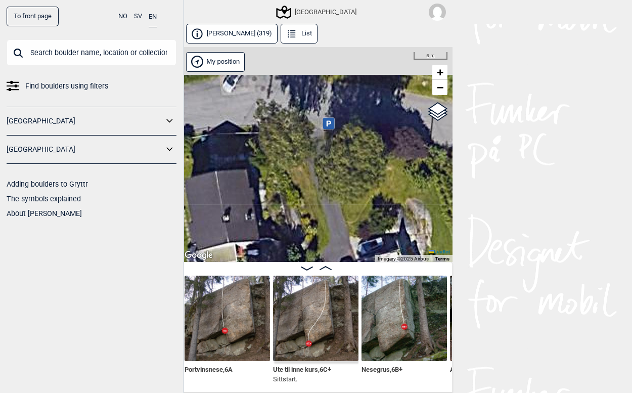
drag, startPoint x: 314, startPoint y: 137, endPoint x: 328, endPoint y: 173, distance: 38.6
click at [327, 173] on div "Speidersteinen Barnehageveggen Cowboyveggen Bølerveggen [GEOGRAPHIC_DATA]" at bounding box center [316, 154] width 273 height 215
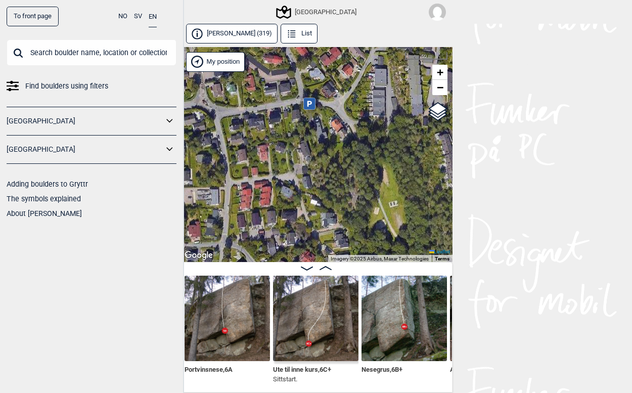
drag, startPoint x: 345, startPoint y: 190, endPoint x: 323, endPoint y: 126, distance: 67.8
click at [323, 126] on div "Speidersteinen Barnehageveggen Cowboyveggen Bølerveggen [GEOGRAPHIC_DATA]" at bounding box center [316, 154] width 273 height 215
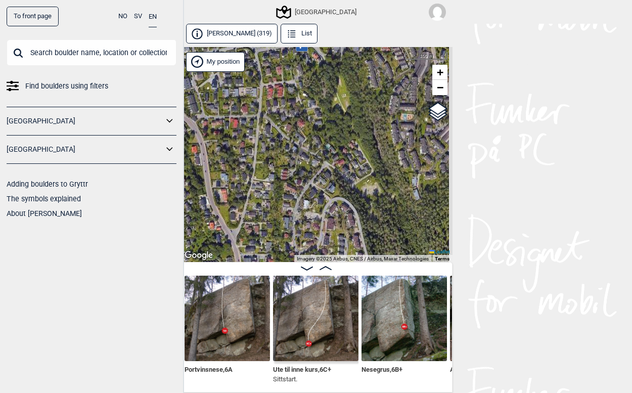
drag, startPoint x: 364, startPoint y: 178, endPoint x: 348, endPoint y: 106, distance: 74.0
click at [348, 106] on div "Speidersteinen Barnehageveggen Cowboyveggen Bølerveggen [GEOGRAPHIC_DATA]" at bounding box center [316, 154] width 273 height 215
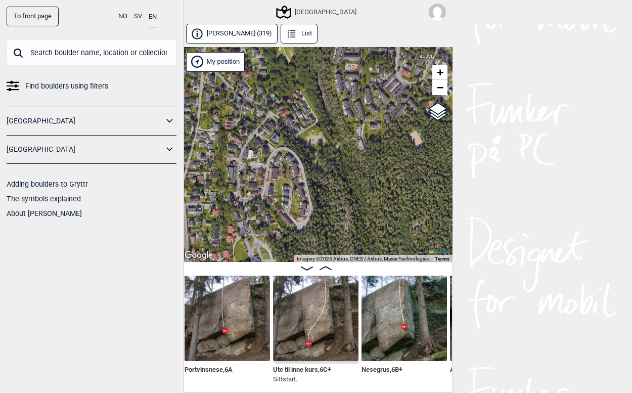
drag, startPoint x: 332, startPoint y: 136, endPoint x: 278, endPoint y: 89, distance: 71.7
click at [278, 89] on div "Speidersteinen Barnehageveggen Cowboyveggen Bølerveggen [GEOGRAPHIC_DATA]" at bounding box center [316, 154] width 273 height 215
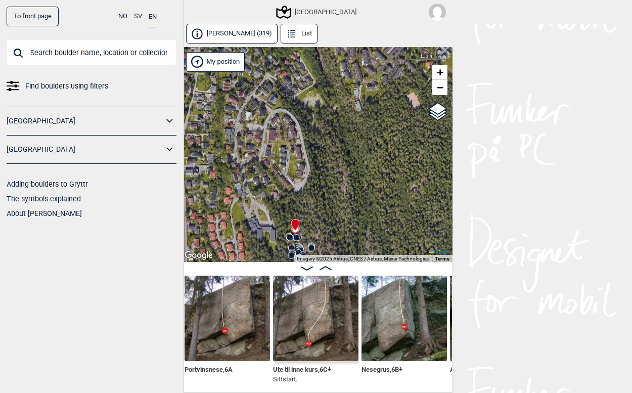
drag, startPoint x: 334, startPoint y: 187, endPoint x: 331, endPoint y: 124, distance: 62.3
click at [331, 126] on div "Speidersteinen Barnehageveggen Cowboyveggen Bølerveggen [GEOGRAPHIC_DATA]" at bounding box center [316, 154] width 273 height 215
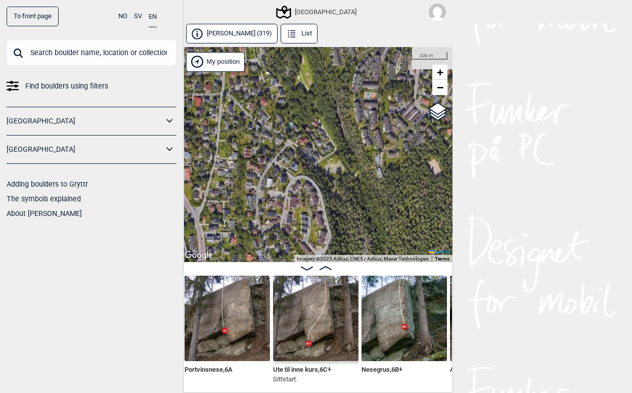
drag, startPoint x: 296, startPoint y: 87, endPoint x: 320, endPoint y: 190, distance: 106.0
click at [320, 190] on div "Speidersteinen Barnehageveggen Cowboyveggen Bølerveggen [GEOGRAPHIC_DATA]" at bounding box center [316, 154] width 273 height 215
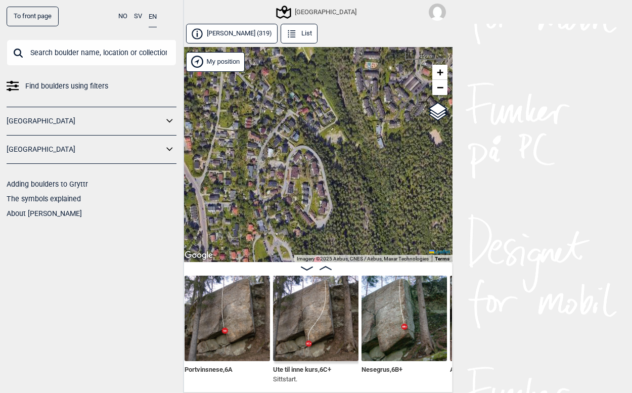
drag, startPoint x: 330, startPoint y: 179, endPoint x: 325, endPoint y: 126, distance: 52.3
click at [325, 126] on div "Speidersteinen Barnehageveggen Cowboyveggen Bølerveggen [GEOGRAPHIC_DATA]" at bounding box center [316, 154] width 273 height 215
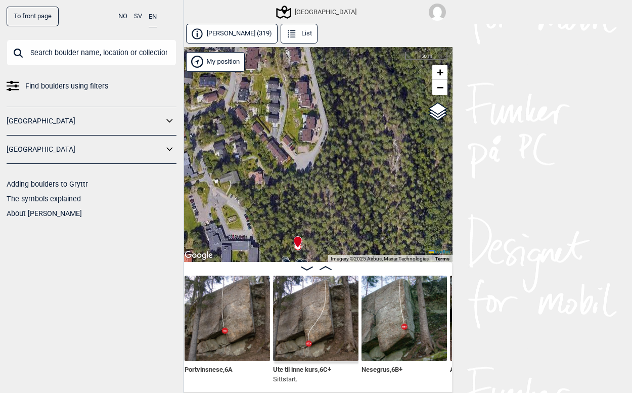
drag, startPoint x: 332, startPoint y: 223, endPoint x: 327, endPoint y: 138, distance: 85.1
click at [327, 138] on div "Speidersteinen Barnehageveggen Cowboyveggen Bølerveggen [GEOGRAPHIC_DATA]" at bounding box center [316, 154] width 273 height 215
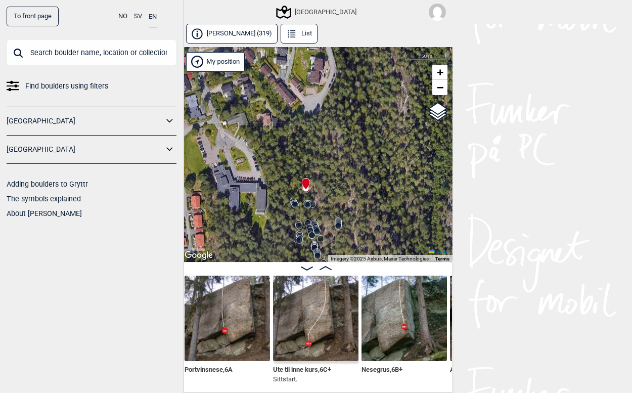
drag, startPoint x: 368, startPoint y: 216, endPoint x: 358, endPoint y: 152, distance: 65.1
click at [358, 152] on div "Speidersteinen Barnehageveggen Cowboyveggen Bølerveggen [GEOGRAPHIC_DATA]" at bounding box center [316, 154] width 273 height 215
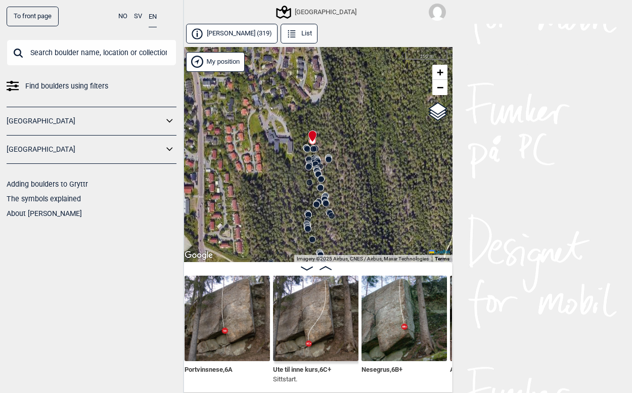
drag, startPoint x: 336, startPoint y: 207, endPoint x: 332, endPoint y: 153, distance: 54.3
click at [332, 154] on icon at bounding box center [329, 158] width 8 height 8
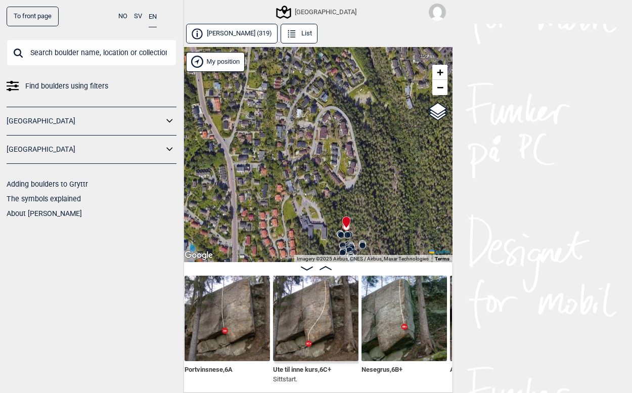
drag, startPoint x: 315, startPoint y: 121, endPoint x: 359, endPoint y: 235, distance: 122.7
click at [359, 235] on div "Speidersteinen Barnehageveggen Cowboyveggen Bølerveggen [GEOGRAPHIC_DATA]" at bounding box center [316, 154] width 273 height 215
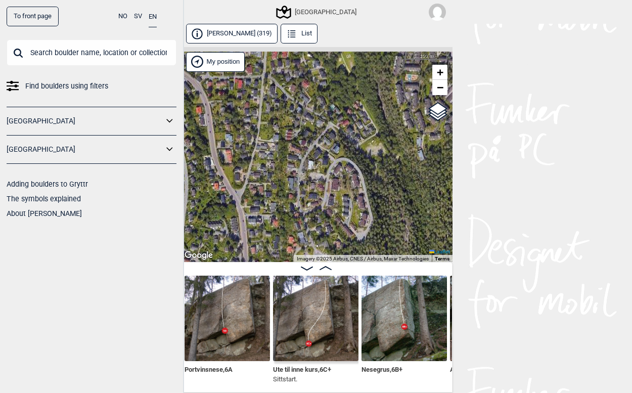
drag, startPoint x: 331, startPoint y: 141, endPoint x: 331, endPoint y: 197, distance: 56.1
click at [331, 197] on div "Speidersteinen Barnehageveggen Cowboyveggen Bølerveggen [GEOGRAPHIC_DATA]" at bounding box center [316, 154] width 273 height 215
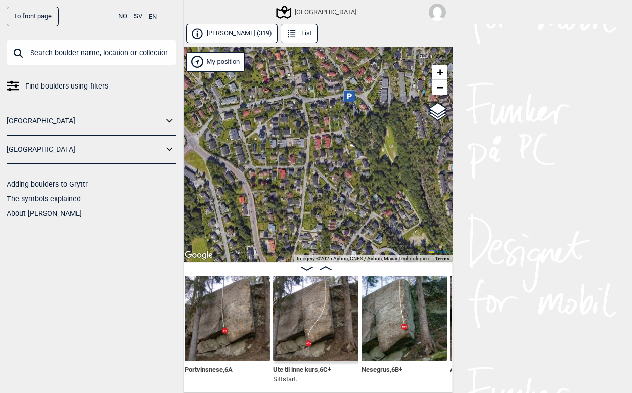
drag, startPoint x: 237, startPoint y: 124, endPoint x: 285, endPoint y: 183, distance: 76.2
click at [285, 183] on div "Speidersteinen Barnehageveggen Cowboyveggen Bølerveggen [GEOGRAPHIC_DATA]" at bounding box center [316, 154] width 273 height 215
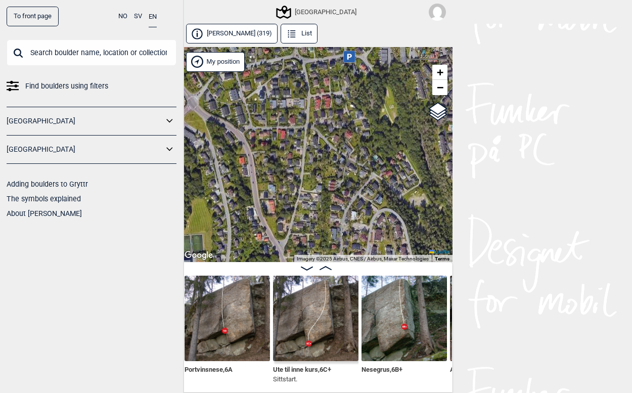
drag, startPoint x: 321, startPoint y: 148, endPoint x: 316, endPoint y: 107, distance: 41.8
click at [316, 107] on div "Speidersteinen Barnehageveggen Cowboyveggen Bølerveggen [GEOGRAPHIC_DATA]" at bounding box center [316, 154] width 273 height 215
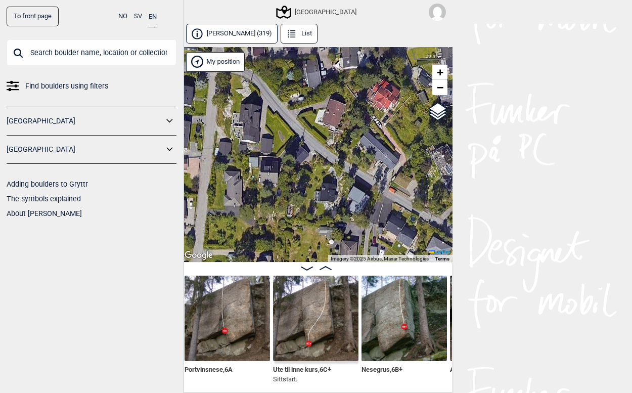
drag, startPoint x: 359, startPoint y: 193, endPoint x: 288, endPoint y: 134, distance: 92.3
click at [290, 135] on div "Speidersteinen Barnehageveggen Cowboyveggen Bølerveggen [GEOGRAPHIC_DATA]" at bounding box center [316, 154] width 273 height 215
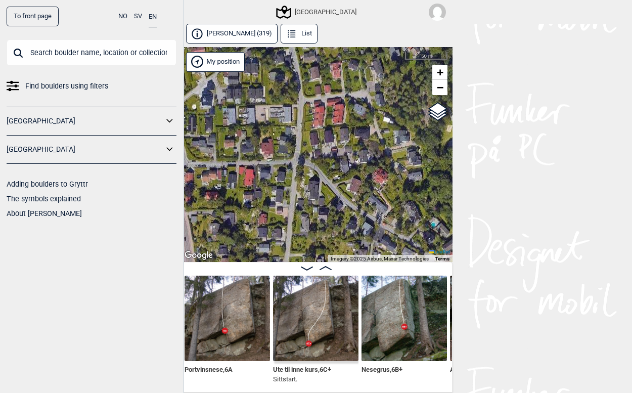
drag, startPoint x: 277, startPoint y: 211, endPoint x: 338, endPoint y: 248, distance: 71.5
click at [336, 248] on div "Speidersteinen Barnehageveggen Cowboyveggen Bølerveggen [GEOGRAPHIC_DATA]" at bounding box center [316, 154] width 273 height 215
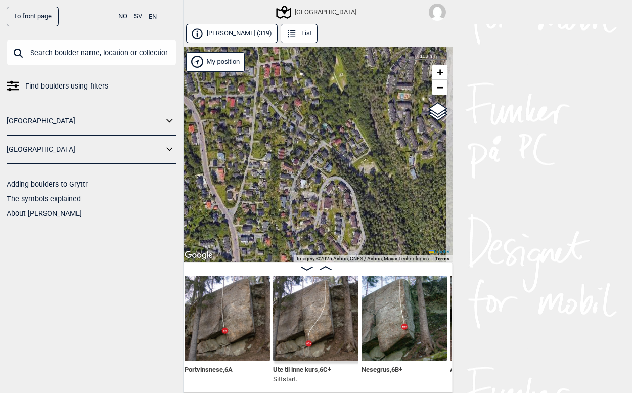
drag, startPoint x: 374, startPoint y: 221, endPoint x: 307, endPoint y: 145, distance: 101.1
click at [307, 145] on div "Speidersteinen Barnehageveggen Cowboyveggen Bølerveggen [GEOGRAPHIC_DATA]" at bounding box center [316, 154] width 273 height 215
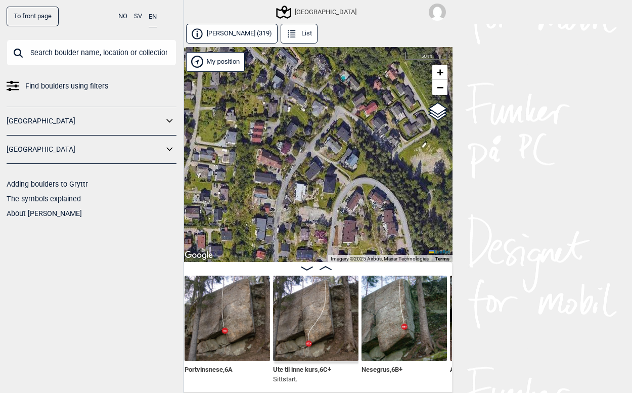
drag, startPoint x: 328, startPoint y: 101, endPoint x: 331, endPoint y: 159, distance: 58.2
click at [331, 159] on div "Speidersteinen Barnehageveggen Cowboyveggen Bølerveggen [GEOGRAPHIC_DATA]" at bounding box center [316, 154] width 273 height 215
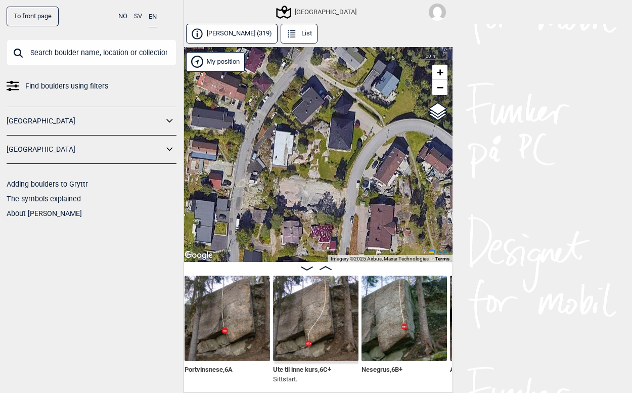
drag, startPoint x: 337, startPoint y: 184, endPoint x: 344, endPoint y: 34, distance: 149.4
click at [348, 55] on div "Speidersteinen Barnehageveggen Cowboyveggen Bølerveggen [GEOGRAPHIC_DATA]" at bounding box center [316, 154] width 273 height 215
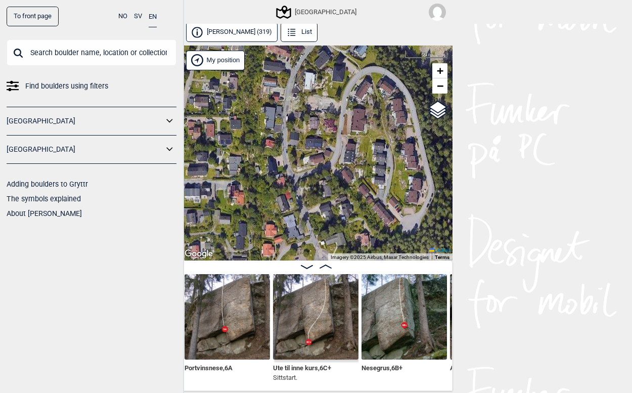
scroll to position [2, 0]
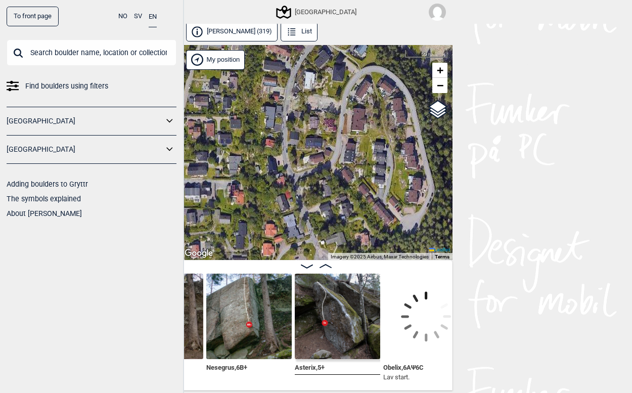
scroll to position [0, 472]
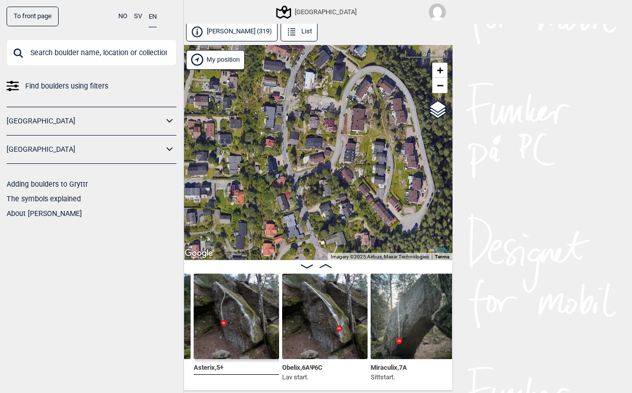
scroll to position [0, 533]
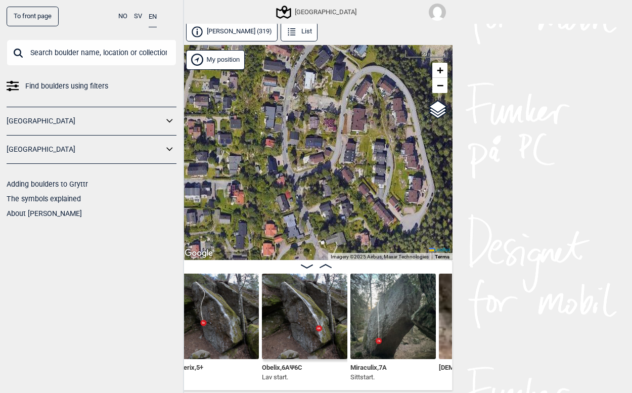
click at [380, 335] on img at bounding box center [393, 316] width 85 height 85
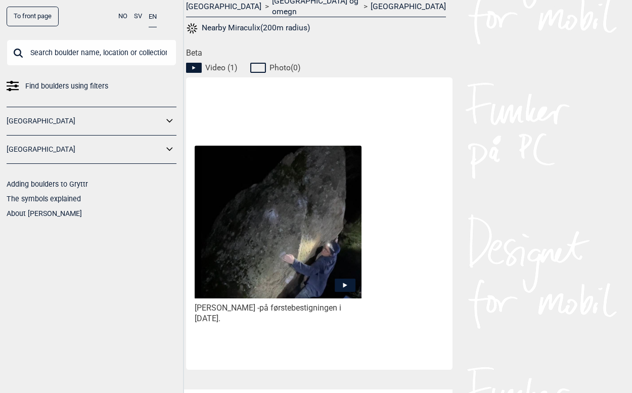
scroll to position [455, 0]
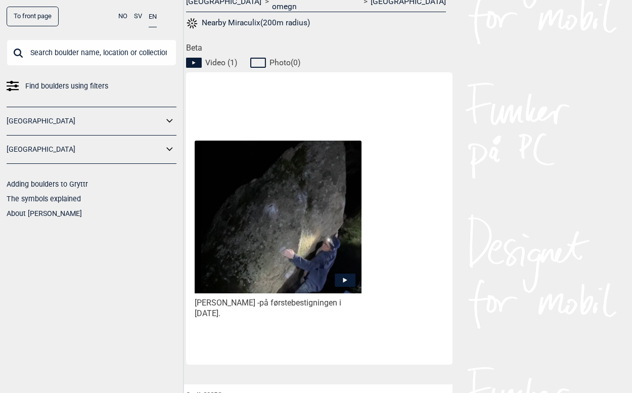
click at [348, 274] on icon at bounding box center [345, 280] width 21 height 13
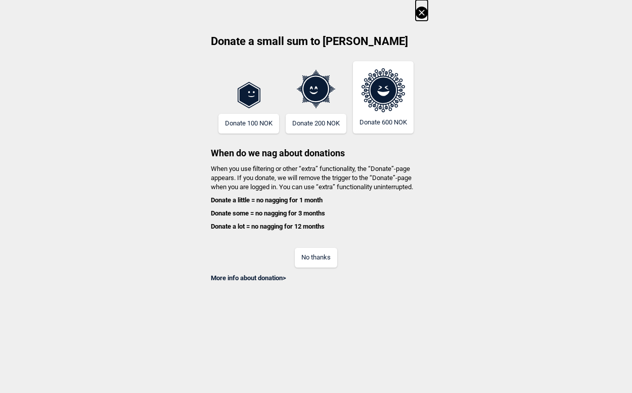
click at [428, 13] on icon at bounding box center [422, 13] width 12 height 12
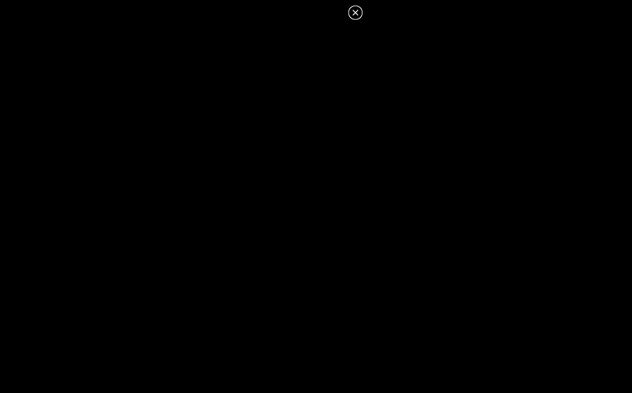
scroll to position [438, 0]
click at [356, 11] on icon at bounding box center [356, 13] width 12 height 12
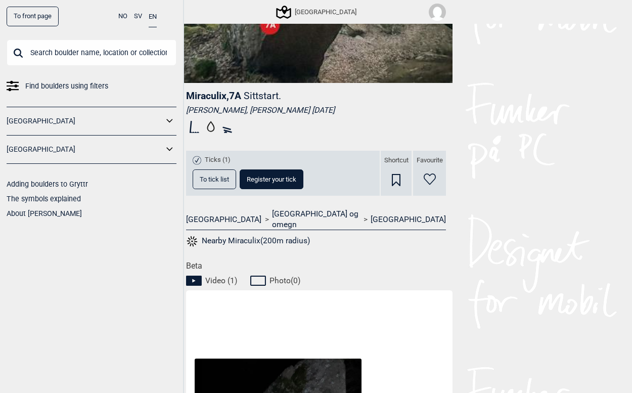
scroll to position [235, 0]
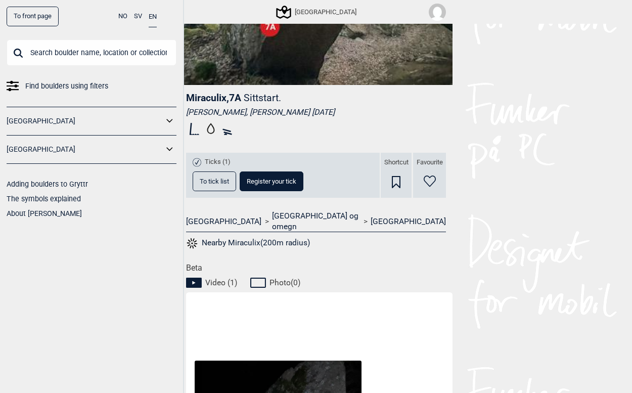
click at [211, 185] on button "To tick list" at bounding box center [214, 181] width 43 height 20
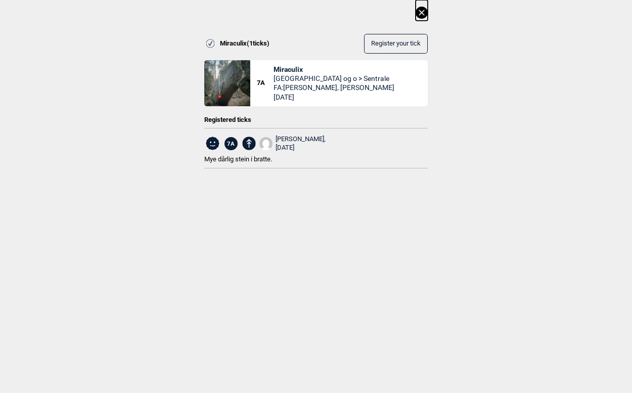
click at [424, 11] on icon at bounding box center [422, 13] width 6 height 6
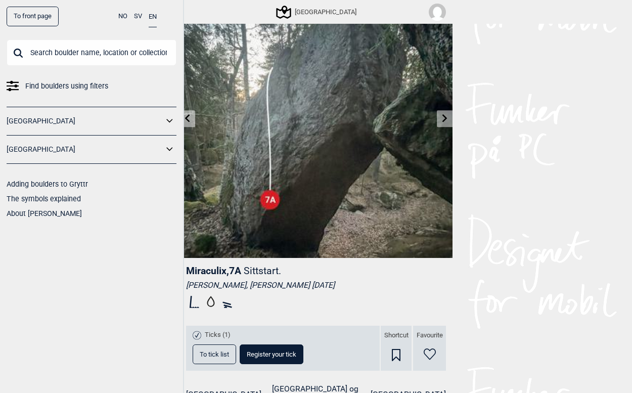
scroll to position [33, 0]
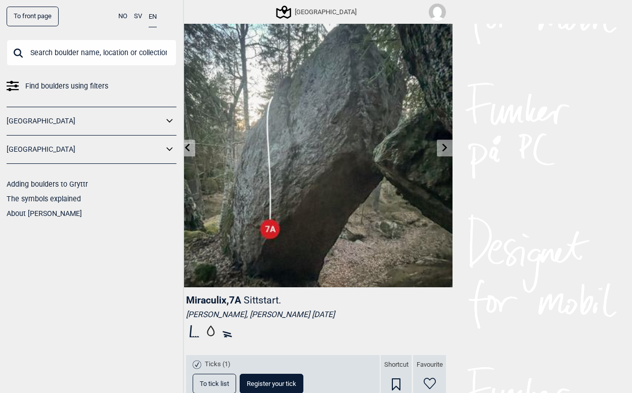
click at [185, 146] on icon at bounding box center [188, 148] width 8 height 8
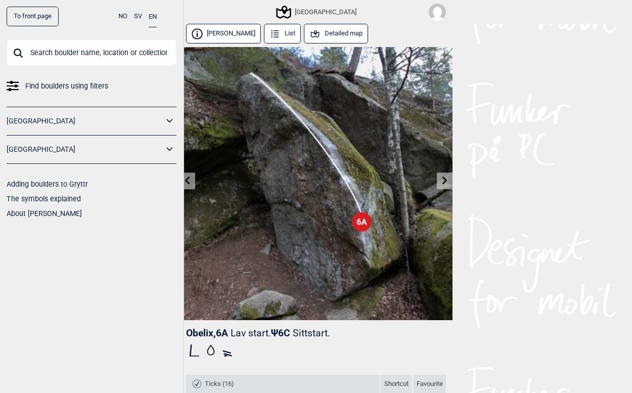
click at [446, 183] on icon at bounding box center [445, 181] width 8 height 8
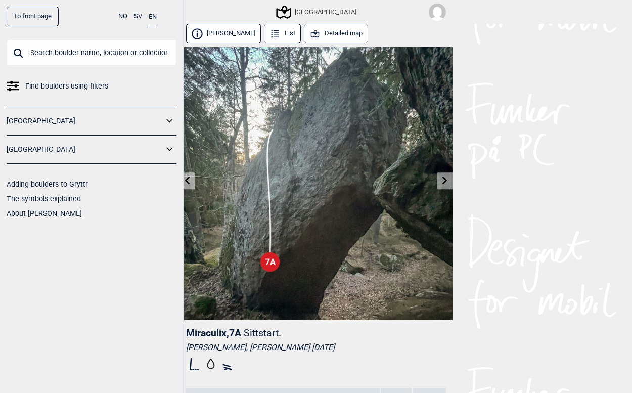
click at [189, 181] on icon at bounding box center [188, 181] width 8 height 8
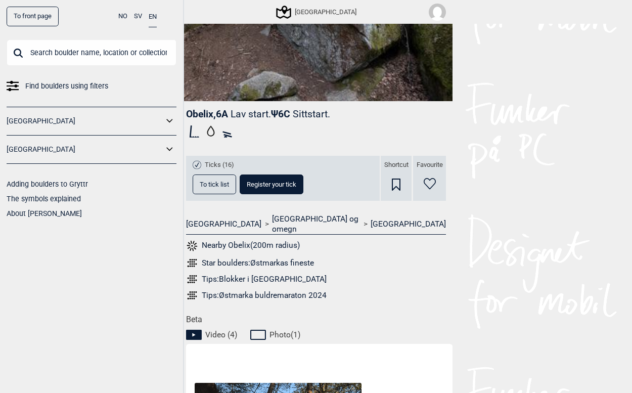
scroll to position [253, 0]
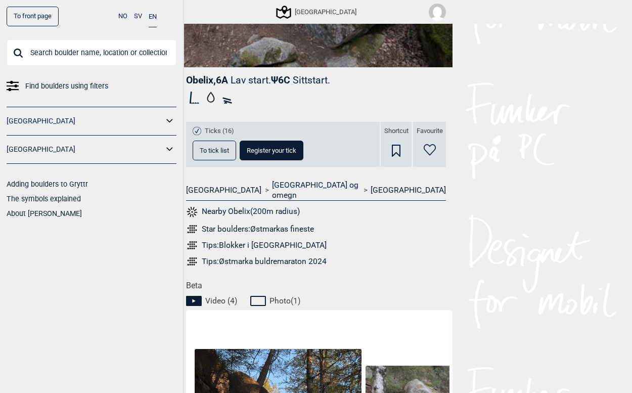
click at [215, 146] on button "To tick list" at bounding box center [214, 151] width 43 height 20
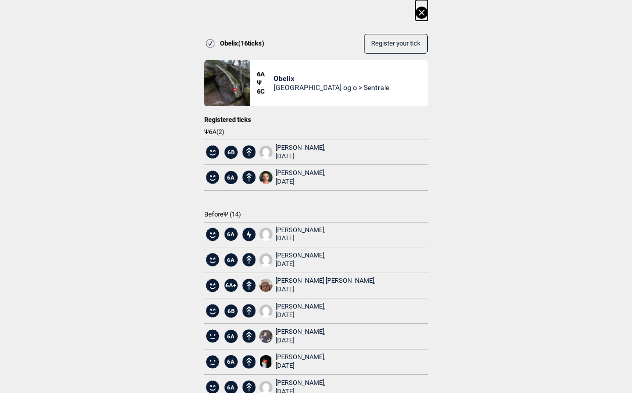
scroll to position [354, 0]
click at [421, 13] on icon at bounding box center [422, 13] width 6 height 6
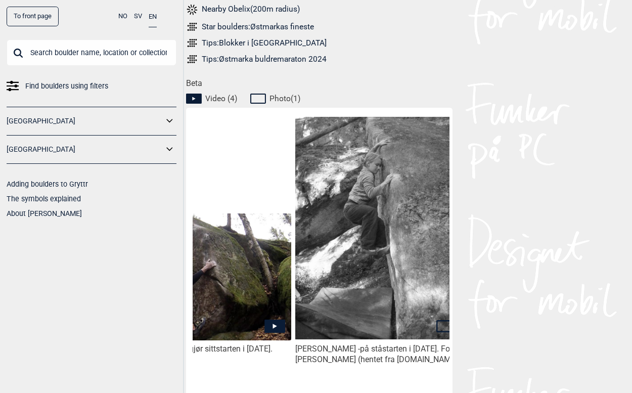
scroll to position [0, 587]
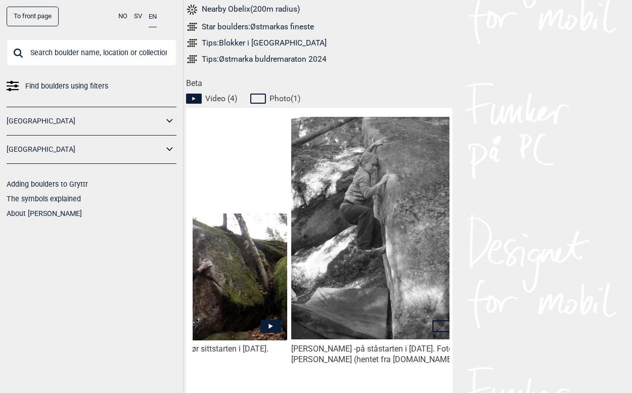
click at [366, 282] on img at bounding box center [374, 228] width 167 height 223
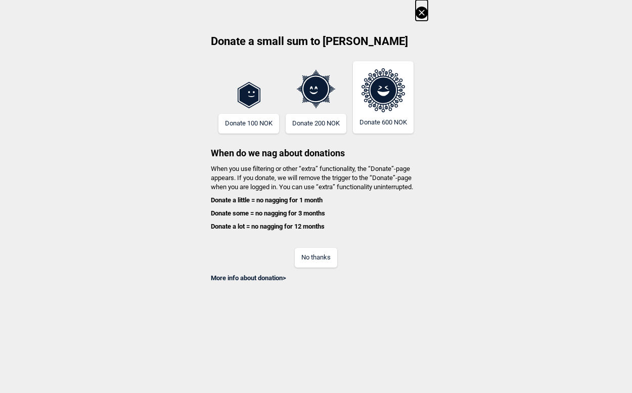
click at [426, 16] on icon at bounding box center [422, 13] width 12 height 12
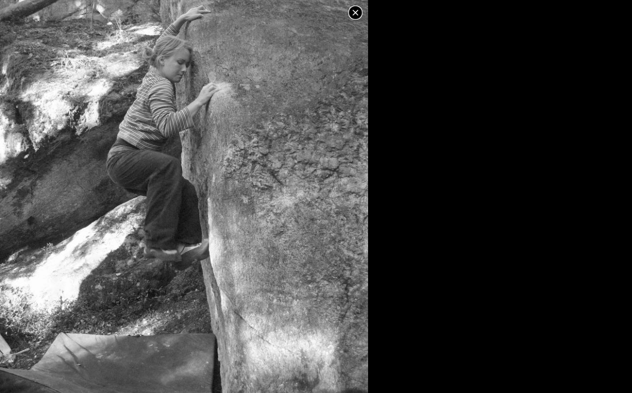
click at [355, 13] on icon at bounding box center [356, 13] width 6 height 6
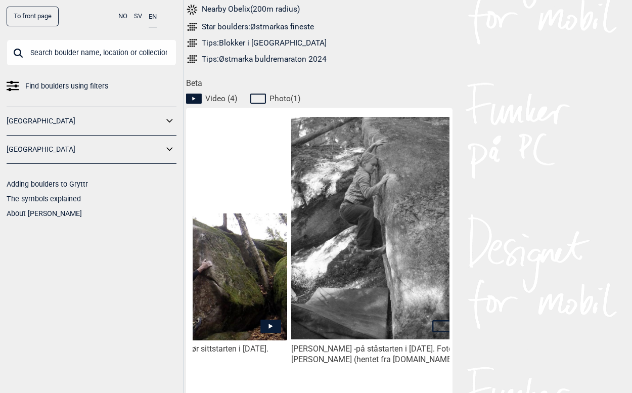
click at [274, 320] on icon at bounding box center [270, 326] width 21 height 13
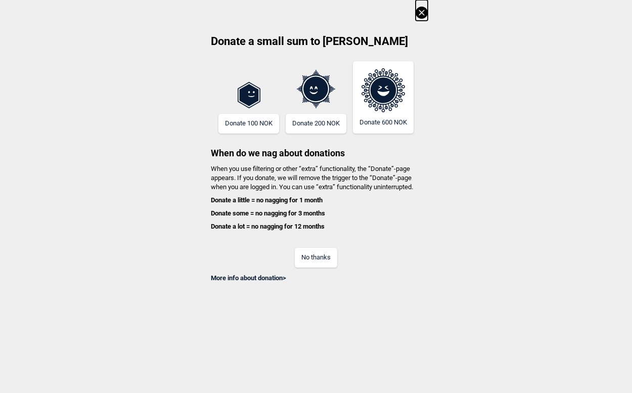
click at [422, 8] on icon at bounding box center [422, 13] width 12 height 12
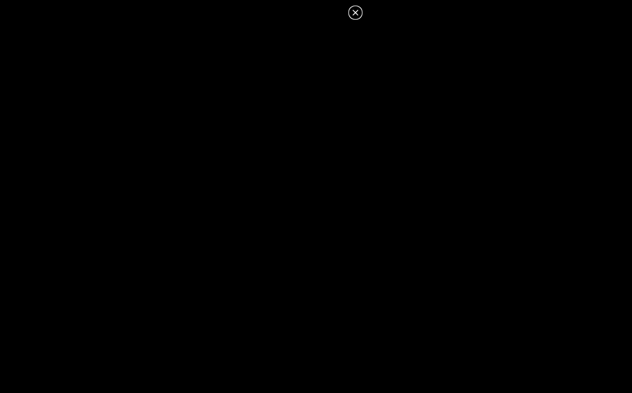
click at [353, 15] on icon at bounding box center [356, 13] width 6 height 6
